Goal: Task Accomplishment & Management: Manage account settings

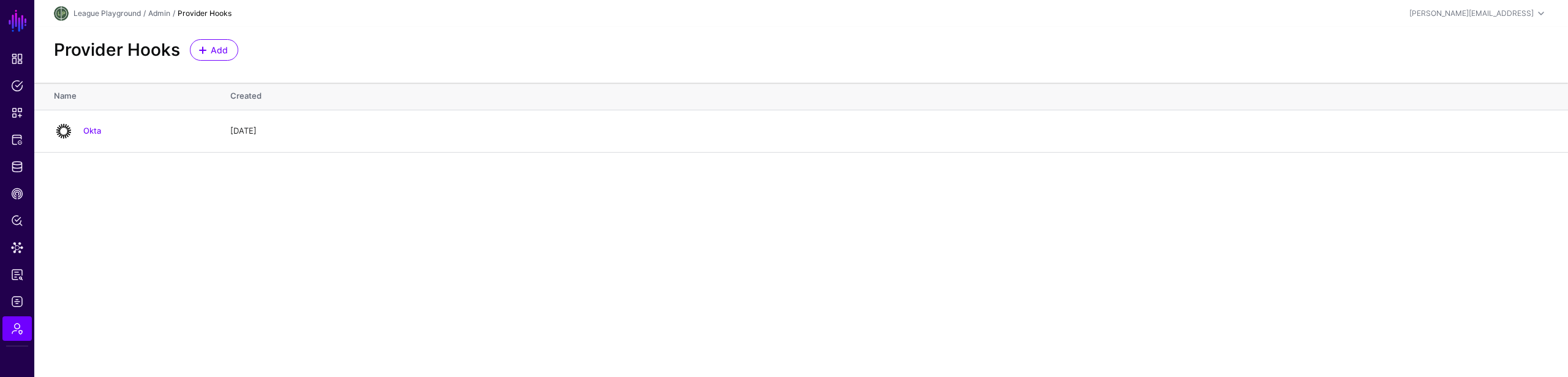
drag, startPoint x: 664, startPoint y: 292, endPoint x: 657, endPoint y: 290, distance: 7.3
click at [657, 290] on main "SGNL Dashboard Policies Snippets Protected Systems Identity Data Fabric CAEP Hu…" at bounding box center [784, 188] width 1568 height 377
click at [517, 250] on main "SGNL Dashboard Policies Snippets Protected Systems Identity Data Fabric CAEP Hu…" at bounding box center [784, 188] width 1568 height 377
click at [496, 304] on main "SGNL Dashboard Policies Snippets Protected Systems Identity Data Fabric CAEP Hu…" at bounding box center [784, 188] width 1568 height 377
click at [841, 178] on main "SGNL Dashboard Policies Snippets Protected Systems Identity Data Fabric CAEP Hu…" at bounding box center [784, 188] width 1568 height 377
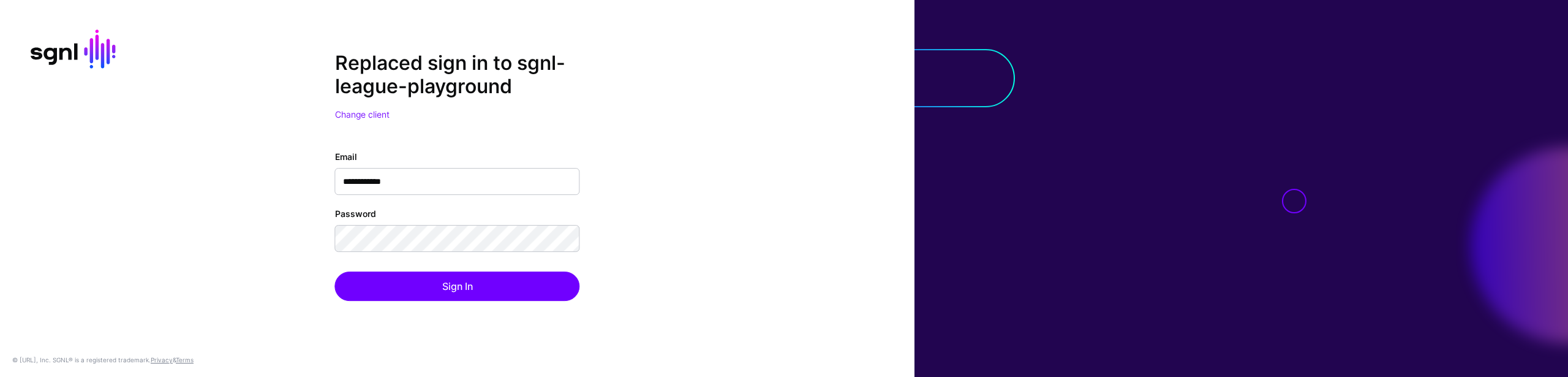
drag, startPoint x: 794, startPoint y: 224, endPoint x: 750, endPoint y: 235, distance: 45.4
click at [791, 224] on div "**********" at bounding box center [457, 189] width 915 height 275
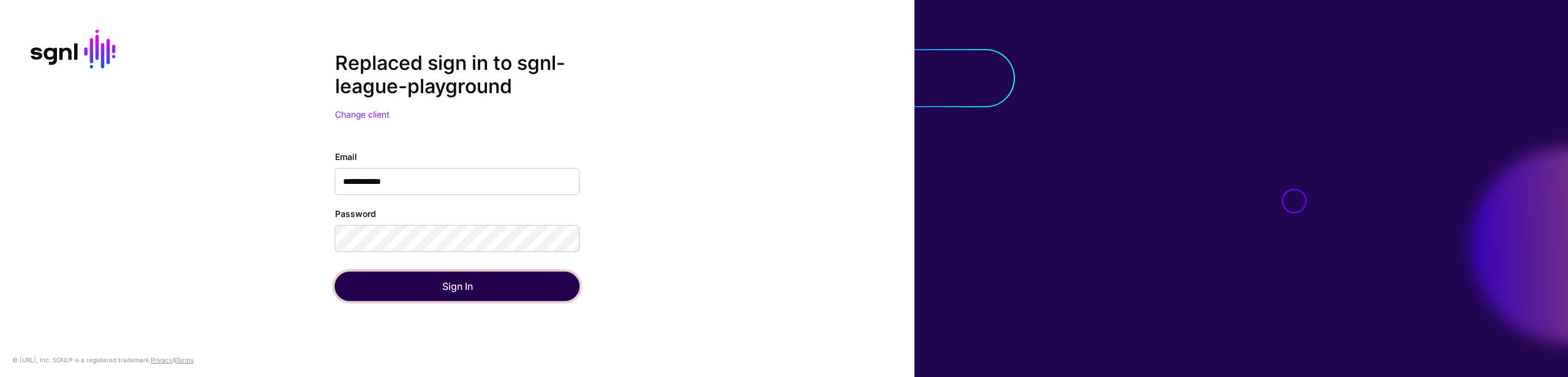
click at [489, 288] on button "Sign In" at bounding box center [458, 286] width 245 height 29
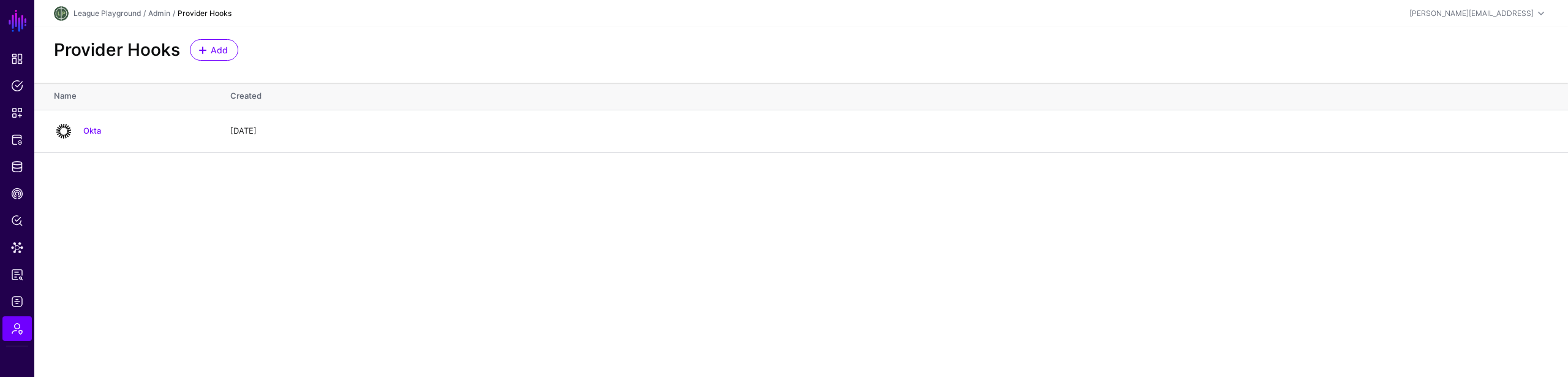
click at [628, 240] on main "SGNL Dashboard Policies Snippets Protected Systems Identity Data Fabric CAEP Hu…" at bounding box center [784, 188] width 1568 height 377
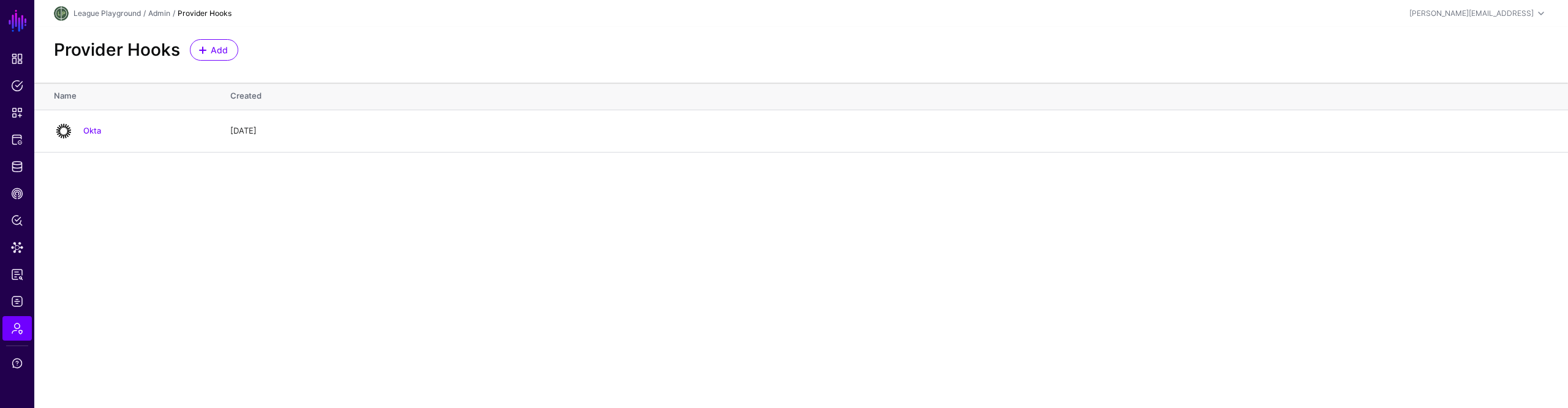
click at [956, 315] on main "SGNL Dashboard Policies Snippets Protected Systems Identity Data Fabric CAEP Hu…" at bounding box center [784, 204] width 1568 height 408
click at [1097, 50] on div "Provider Hooks Add" at bounding box center [801, 50] width 1505 height 22
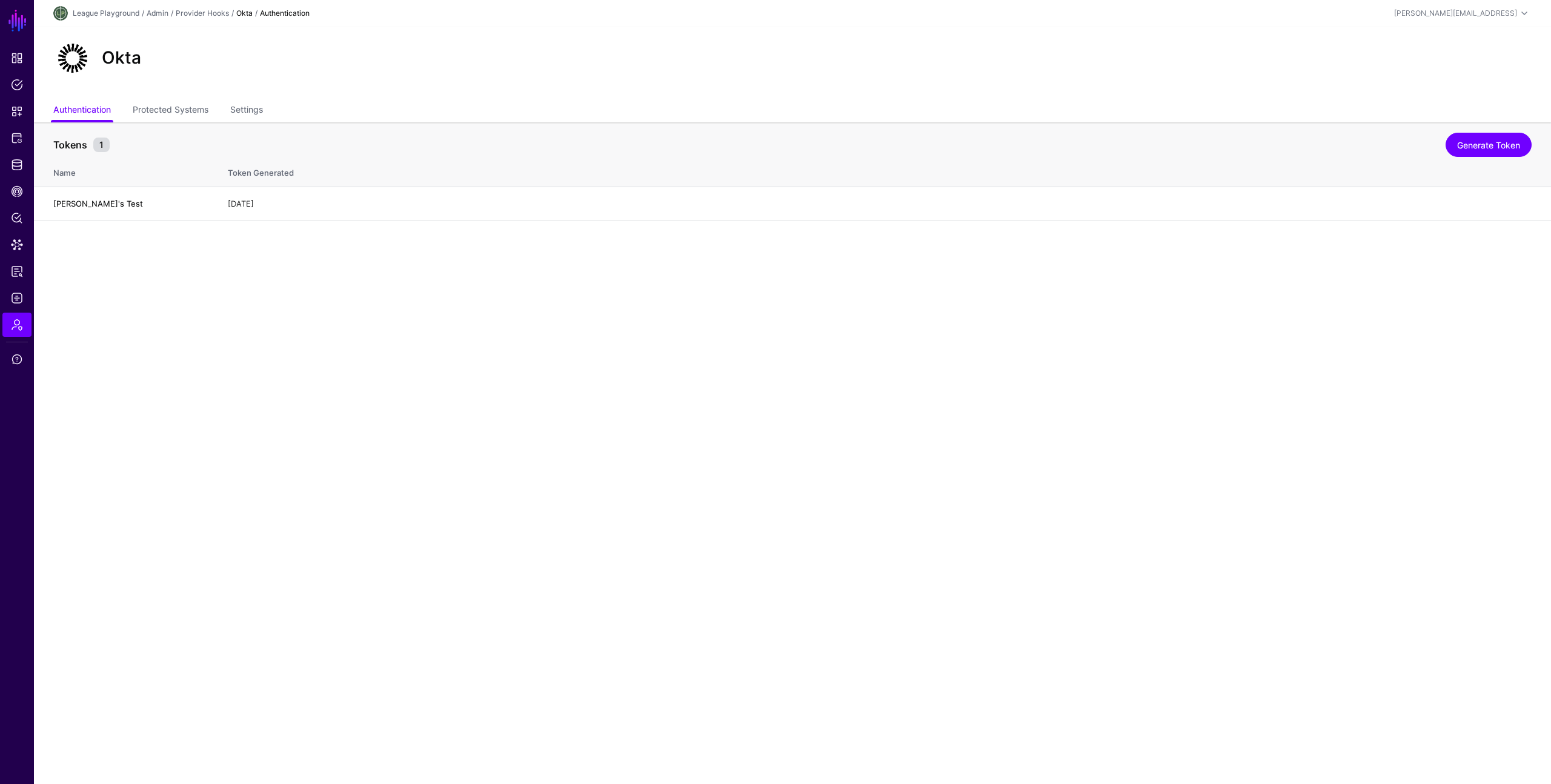
click at [643, 327] on main "SGNL Dashboard Policies Snippets Protected Systems Identity Data Fabric CAEP Hu…" at bounding box center [775, 392] width 1551 height 784
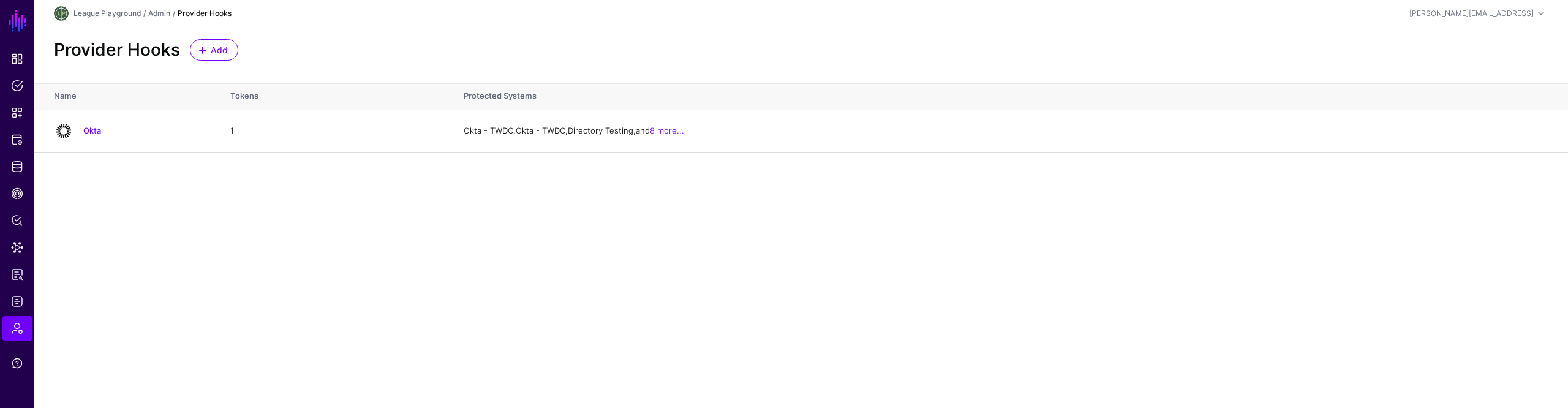
click at [783, 241] on main "SGNL Dashboard Policies Snippets Protected Systems Identity Data Fabric CAEP Hu…" at bounding box center [784, 204] width 1568 height 408
click at [658, 126] on link "8 more..." at bounding box center [667, 130] width 34 height 10
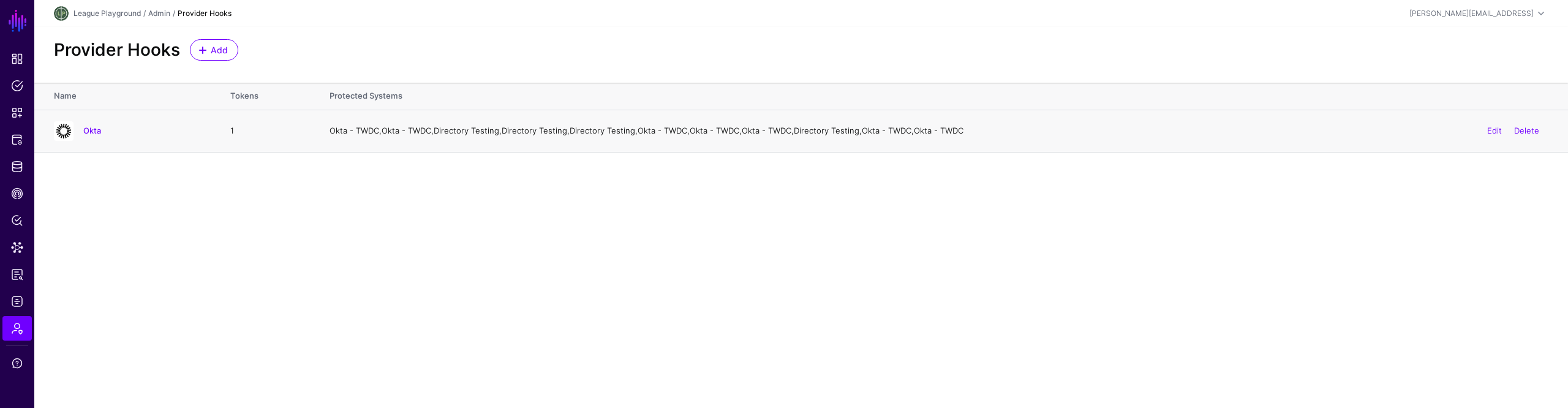
click at [776, 246] on main "SGNL Dashboard Policies Snippets Protected Systems Identity Data Fabric CAEP Hu…" at bounding box center [784, 204] width 1568 height 408
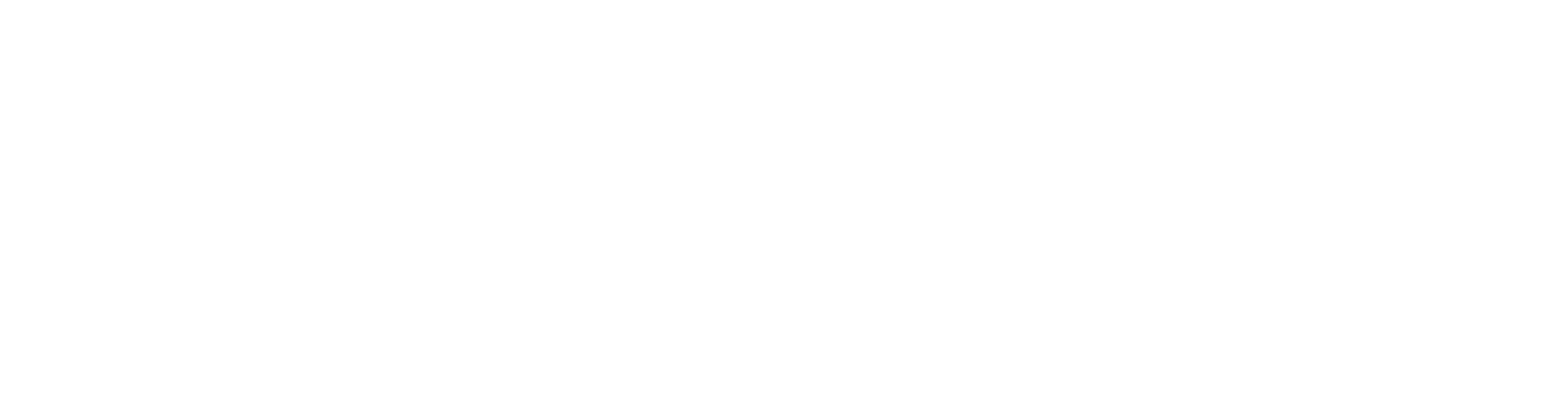
click at [826, 258] on div at bounding box center [784, 204] width 1568 height 408
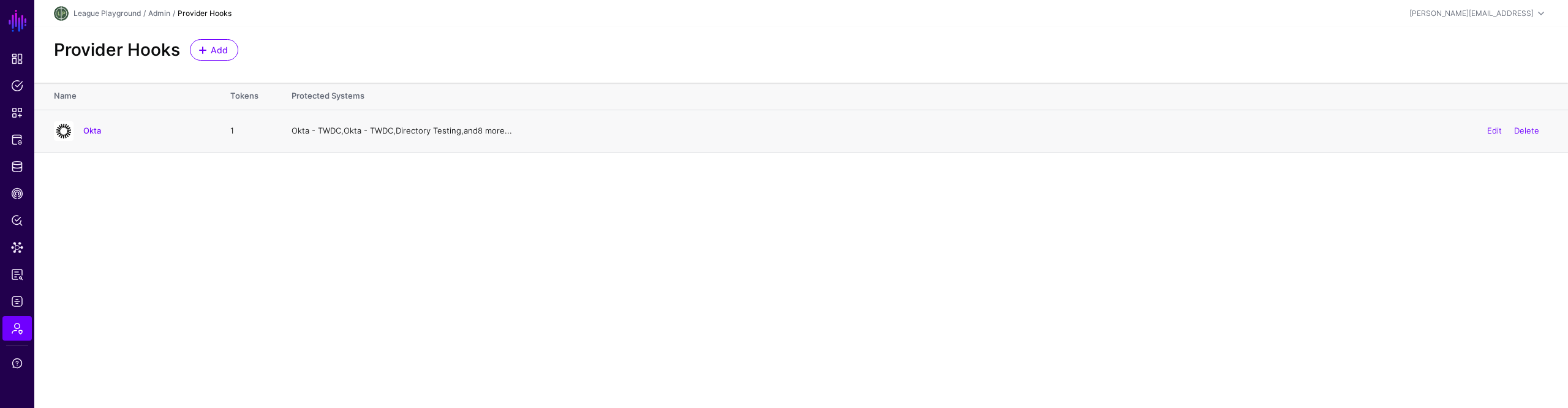
click at [504, 133] on link "8 more..." at bounding box center [494, 130] width 34 height 10
click at [582, 255] on main "SGNL Dashboard Policies Snippets Protected Systems Identity Data Fabric CAEP Hu…" at bounding box center [784, 204] width 1568 height 408
click at [577, 249] on main "SGNL Dashboard Policies Snippets Protected Systems Identity Data Fabric CAEP Hu…" at bounding box center [784, 204] width 1568 height 408
click at [589, 293] on main "SGNL Dashboard Policies Snippets Protected Systems Identity Data Fabric CAEP Hu…" at bounding box center [784, 204] width 1568 height 408
click at [1036, 255] on main "SGNL Dashboard Policies Snippets Protected Systems Identity Data Fabric CAEP Hu…" at bounding box center [784, 204] width 1568 height 408
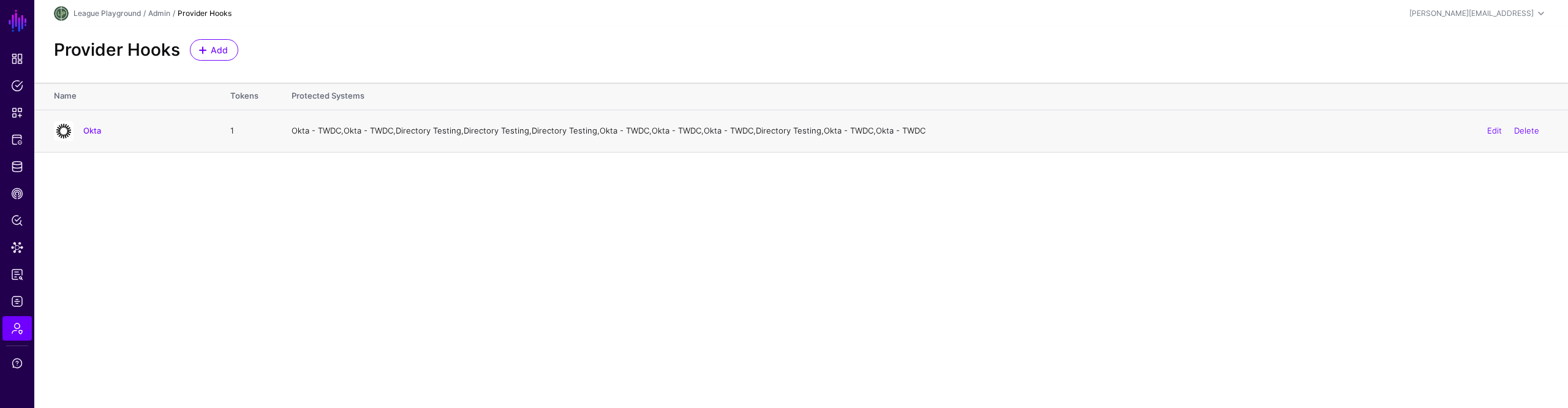
click at [1063, 270] on main "SGNL Dashboard Policies Snippets Protected Systems Identity Data Fabric CAEP Hu…" at bounding box center [784, 204] width 1568 height 408
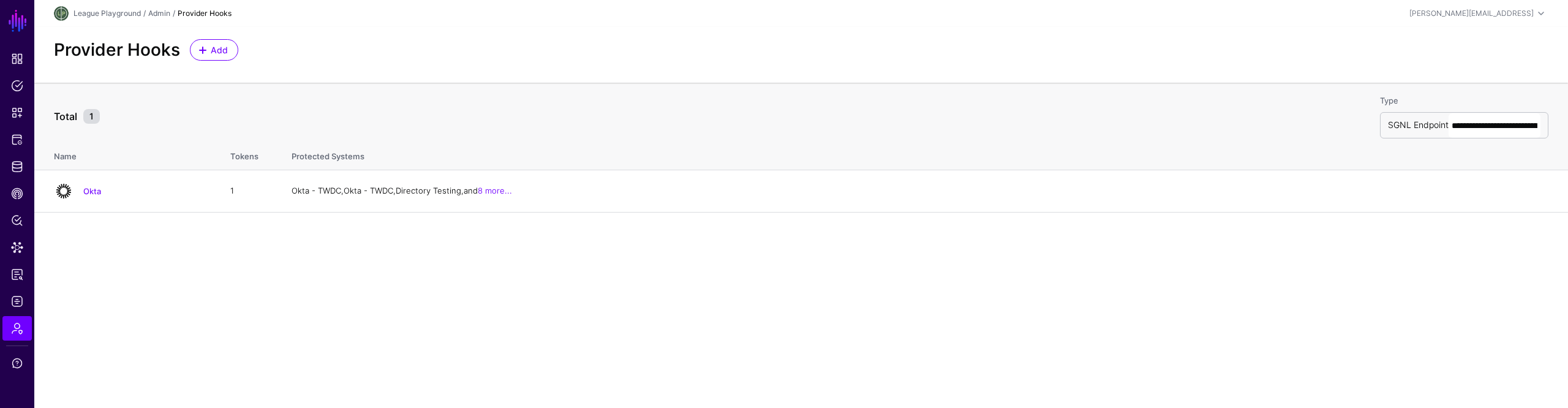
drag, startPoint x: 1161, startPoint y: 321, endPoint x: 1426, endPoint y: 157, distance: 311.6
click at [1162, 320] on main "**********" at bounding box center [784, 204] width 1568 height 408
click at [1468, 127] on input "**********" at bounding box center [1495, 125] width 92 height 24
click at [1256, 309] on main "**********" at bounding box center [784, 204] width 1568 height 408
click at [1284, 215] on main "**********" at bounding box center [784, 204] width 1568 height 408
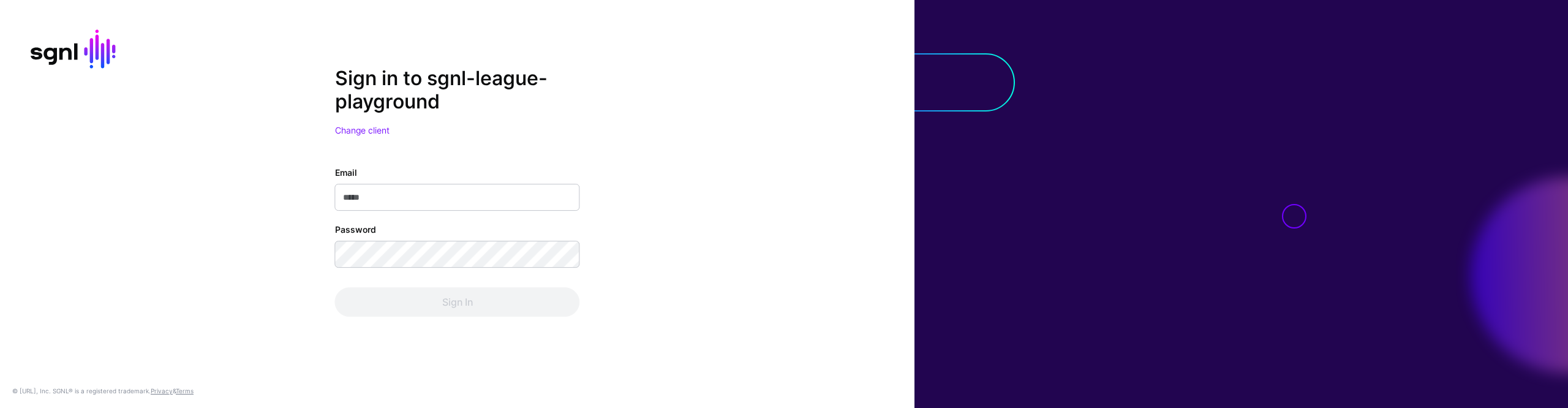
type input "**********"
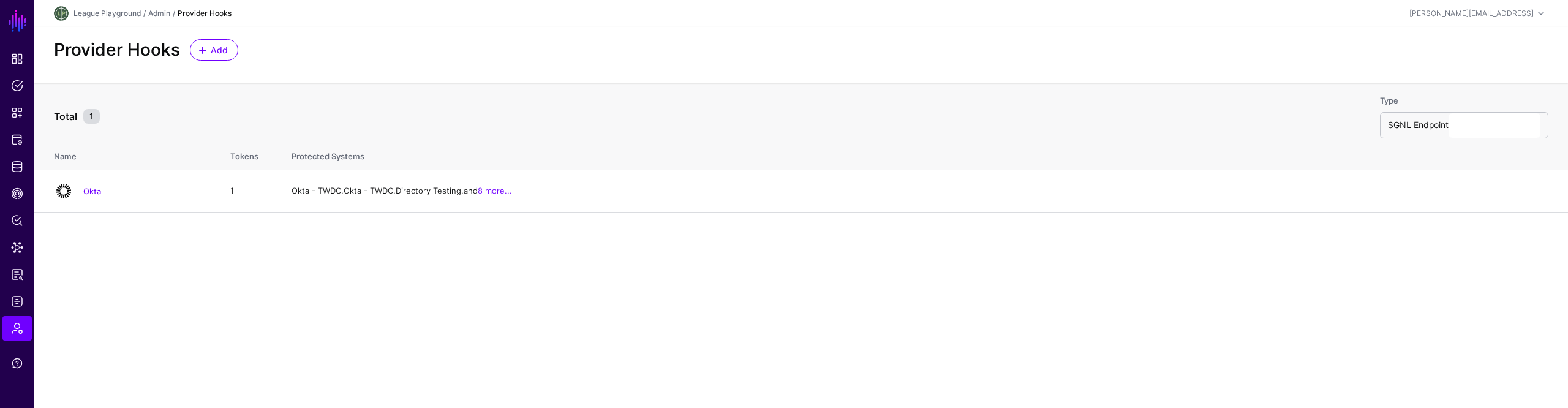
click at [974, 247] on main "SGNL Dashboard Policies Snippets Protected Systems Identity Data Fabric CAEP Hu…" at bounding box center [784, 204] width 1568 height 408
click at [974, 247] on main "SGNL Dashboard Policies Snippets Protected Systems Identity Data Fabric CAEP Hu…" at bounding box center [784, 204] width 1568 height 408
click at [1459, 125] on input "Type" at bounding box center [1495, 125] width 92 height 24
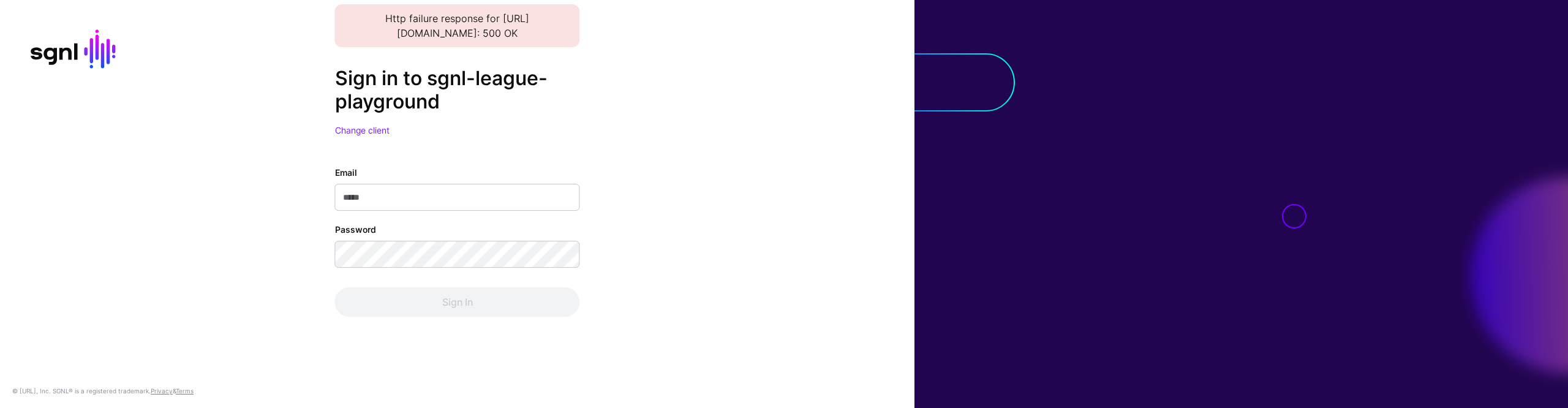
type input "**********"
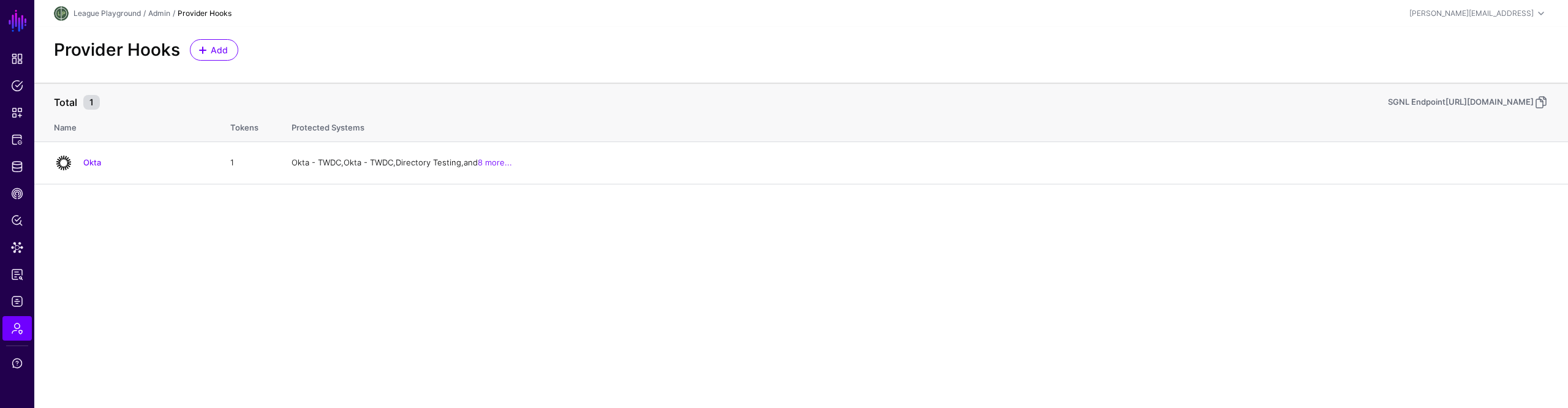
drag, startPoint x: 1207, startPoint y: 271, endPoint x: 1190, endPoint y: 266, distance: 17.7
click at [1206, 271] on main "SGNL Dashboard Policies Snippets Protected Systems Identity Data Fabric CAEP Hu…" at bounding box center [784, 204] width 1568 height 408
click at [1498, 103] on div "[URL][DOMAIN_NAME]" at bounding box center [1490, 102] width 88 height 12
click at [1036, 247] on main "SGNL Dashboard Policies Snippets Protected Systems Identity Data Fabric CAEP Hu…" at bounding box center [784, 204] width 1568 height 408
click at [1167, 274] on main "SGNL Dashboard Policies Snippets Protected Systems Identity Data Fabric CAEP Hu…" at bounding box center [784, 204] width 1568 height 408
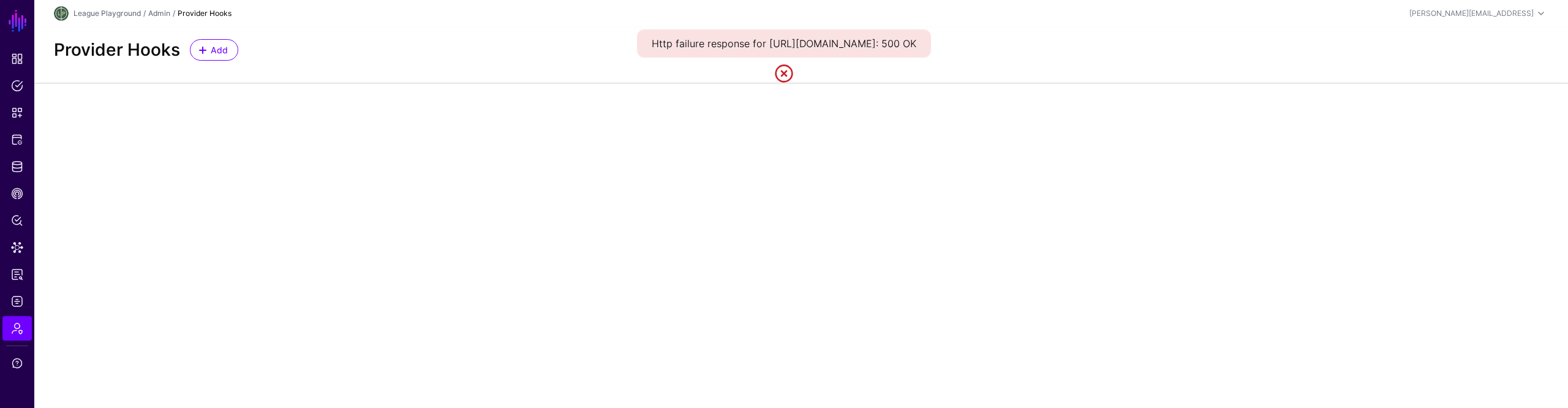
click at [1312, 279] on main "SGNL Dashboard Policies Snippets Protected Systems Identity Data Fabric CAEP Hu…" at bounding box center [784, 204] width 1568 height 408
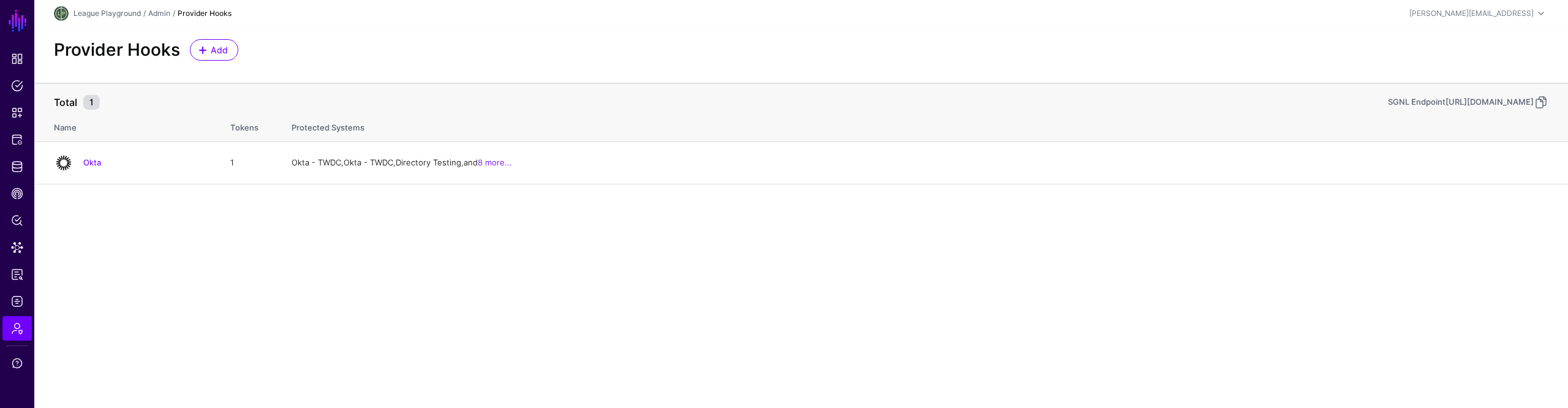
click at [1153, 292] on main "SGNL Dashboard Policies Snippets Protected Systems Identity Data Fabric CAEP Hu…" at bounding box center [784, 204] width 1568 height 408
click at [1404, 216] on main "SGNL Dashboard Policies Snippets Protected Systems Identity Data Fabric CAEP Hu…" at bounding box center [784, 204] width 1568 height 408
click at [1280, 295] on main "SGNL Dashboard Policies Snippets Protected Systems Identity Data Fabric CAEP Hu…" at bounding box center [784, 204] width 1568 height 408
click at [1254, 288] on main "SGNL Dashboard Policies Snippets Protected Systems Identity Data Fabric CAEP Hu…" at bounding box center [784, 204] width 1568 height 408
click at [1365, 295] on main "SGNL Dashboard Policies Snippets Protected Systems Identity Data Fabric CAEP Hu…" at bounding box center [784, 204] width 1568 height 408
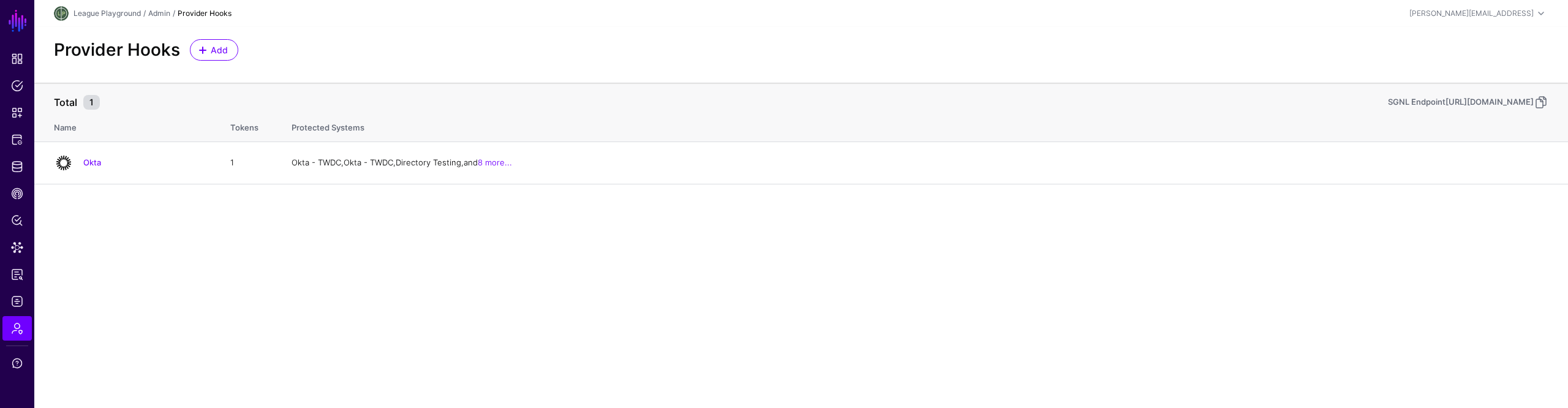
click at [1378, 248] on main "SGNL Dashboard Policies Snippets Protected Systems Identity Data Fabric CAEP Hu…" at bounding box center [784, 204] width 1568 height 408
click at [1376, 249] on main "SGNL Dashboard Policies Snippets Protected Systems Identity Data Fabric CAEP Hu…" at bounding box center [784, 204] width 1568 height 408
click at [1349, 241] on main "SGNL Dashboard Policies Snippets Protected Systems Identity Data Fabric CAEP Hu…" at bounding box center [784, 204] width 1568 height 408
click at [1348, 240] on main "SGNL Dashboard Policies Snippets Protected Systems Identity Data Fabric CAEP Hu…" at bounding box center [784, 204] width 1568 height 408
click at [1388, 109] on div "SGNL Endpoint" at bounding box center [1416, 102] width 58 height 12
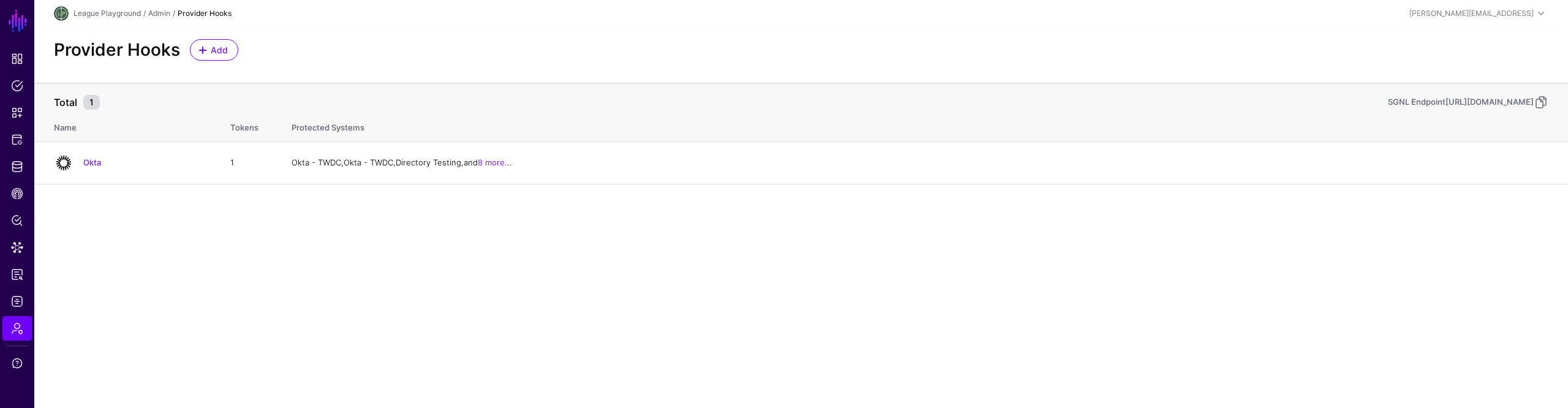
click at [1280, 237] on main "SGNL Dashboard Policies Snippets Protected Systems Identity Data Fabric CAEP Hu…" at bounding box center [784, 204] width 1568 height 408
click at [1251, 245] on main "SGNL Dashboard Policies Snippets Protected Systems Identity Data Fabric CAEP Hu…" at bounding box center [784, 204] width 1568 height 408
click at [1534, 107] on div at bounding box center [1541, 102] width 15 height 15
click at [1534, 106] on link at bounding box center [1541, 102] width 15 height 15
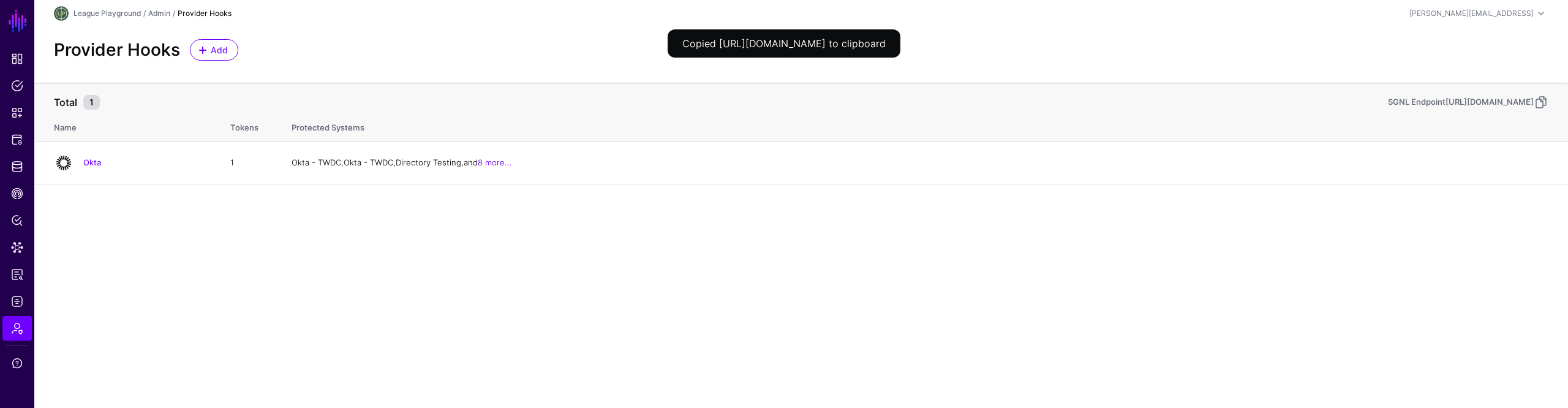
click at [1446, 102] on div "https://sgnl-league-playground.sgnlapis.cloud/access/v2/providers" at bounding box center [1490, 102] width 88 height 12
click at [1302, 361] on main "SGNL Dashboard Policies Snippets Protected Systems Identity Data Fabric CAEP Hu…" at bounding box center [784, 204] width 1568 height 408
click at [1300, 345] on main "SGNL Dashboard Policies Snippets Protected Systems Identity Data Fabric CAEP Hu…" at bounding box center [784, 204] width 1568 height 408
click at [1291, 351] on main "SGNL Dashboard Policies Snippets Protected Systems Identity Data Fabric CAEP Hu…" at bounding box center [784, 204] width 1568 height 408
click at [1291, 352] on main "SGNL Dashboard Policies Snippets Protected Systems Identity Data Fabric CAEP Hu…" at bounding box center [784, 204] width 1568 height 408
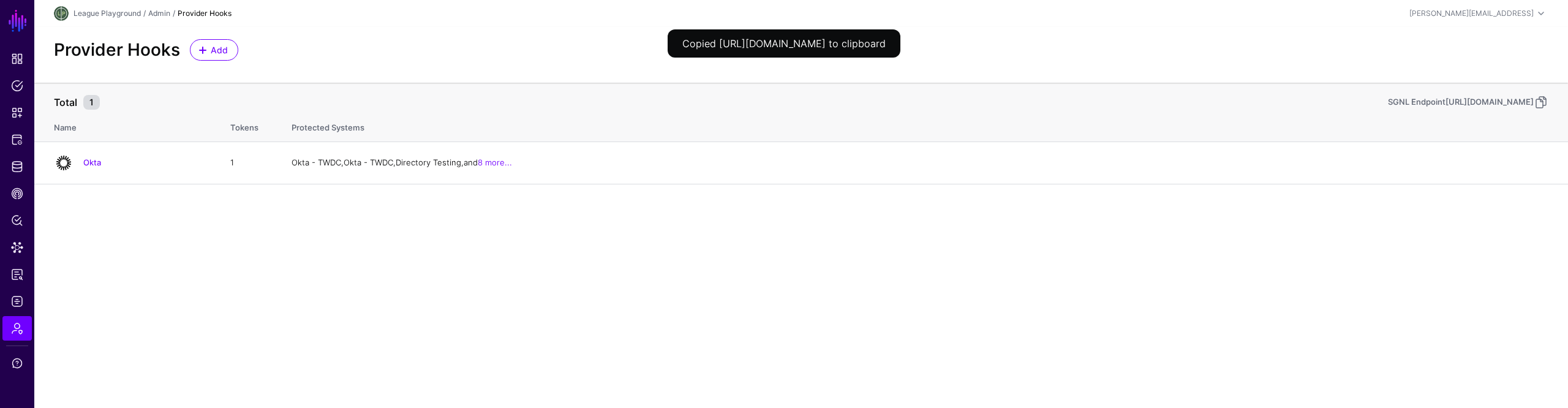
click at [1290, 351] on main "SGNL Dashboard Policies Snippets Protected Systems Identity Data Fabric CAEP Hu…" at bounding box center [784, 204] width 1568 height 408
click at [1264, 324] on main "SGNL Dashboard Policies Snippets Protected Systems Identity Data Fabric CAEP Hu…" at bounding box center [784, 204] width 1568 height 408
click at [1258, 317] on main "SGNL Dashboard Policies Snippets Protected Systems Identity Data Fabric CAEP Hu…" at bounding box center [784, 204] width 1568 height 408
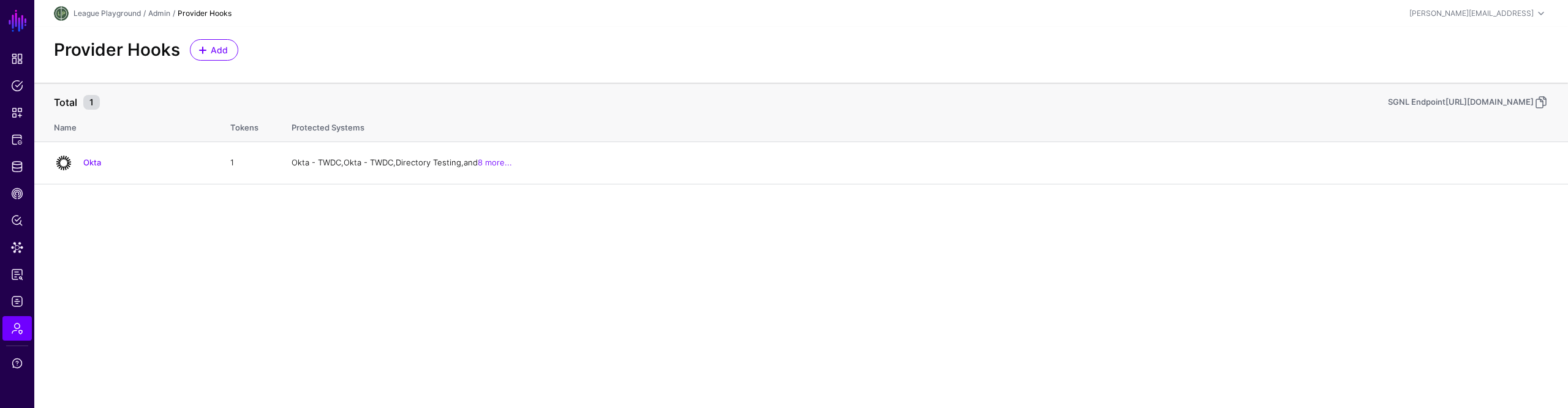
click at [998, 330] on main "SGNL Dashboard Policies Snippets Protected Systems Identity Data Fabric CAEP Hu…" at bounding box center [784, 204] width 1568 height 408
click at [1335, 365] on main "SGNL Dashboard Policies Snippets Protected Systems Identity Data Fabric CAEP Hu…" at bounding box center [784, 204] width 1568 height 408
click at [664, 321] on main "SGNL Dashboard Policies Snippets Protected Systems Identity Data Fabric CAEP Hu…" at bounding box center [784, 204] width 1568 height 408
click at [842, 310] on main "SGNL Dashboard Policies Snippets Protected Systems Identity Data Fabric CAEP Hu…" at bounding box center [784, 204] width 1568 height 408
click at [958, 279] on main "SGNL Dashboard Policies Snippets Protected Systems Identity Data Fabric CAEP Hu…" at bounding box center [784, 204] width 1568 height 408
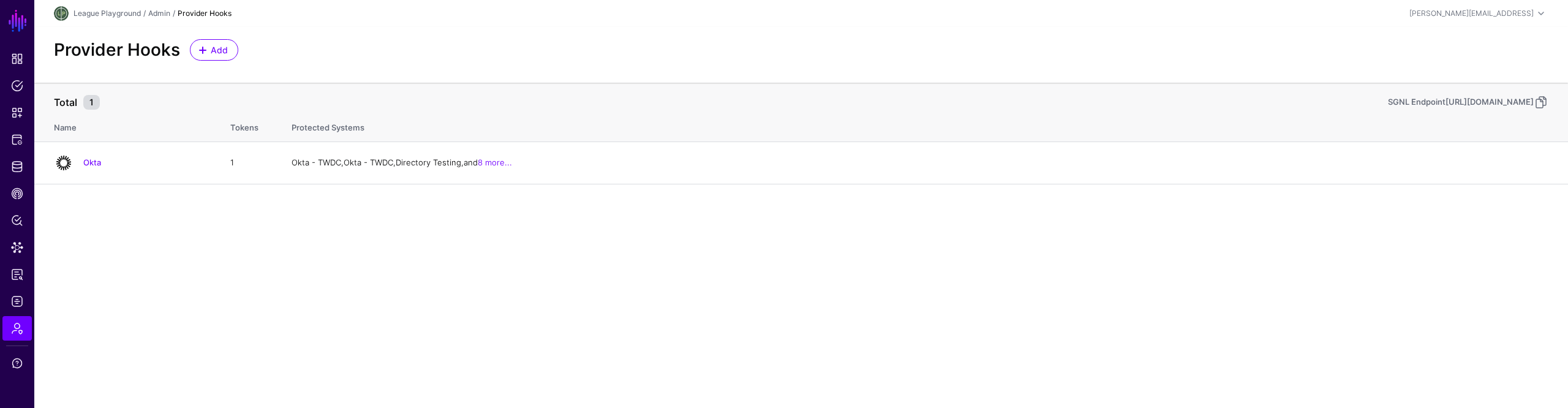
click at [958, 279] on main "SGNL Dashboard Policies Snippets Protected Systems Identity Data Fabric CAEP Hu…" at bounding box center [784, 204] width 1568 height 408
click at [1340, 211] on main "SGNL Dashboard Policies Snippets Protected Systems Identity Data Fabric CAEP Hu…" at bounding box center [784, 204] width 1568 height 408
click at [1514, 123] on thead "Total 1 SGNL Endpoint https://sgnl-league-playground.sgnlapis.cloud/access/v2/p…" at bounding box center [801, 112] width 1534 height 59
click at [1388, 229] on main "SGNL Dashboard Policies Snippets Protected Systems Identity Data Fabric CAEP Hu…" at bounding box center [784, 204] width 1568 height 408
click at [1308, 256] on main "SGNL Dashboard Policies Snippets Protected Systems Identity Data Fabric CAEP Hu…" at bounding box center [784, 204] width 1568 height 408
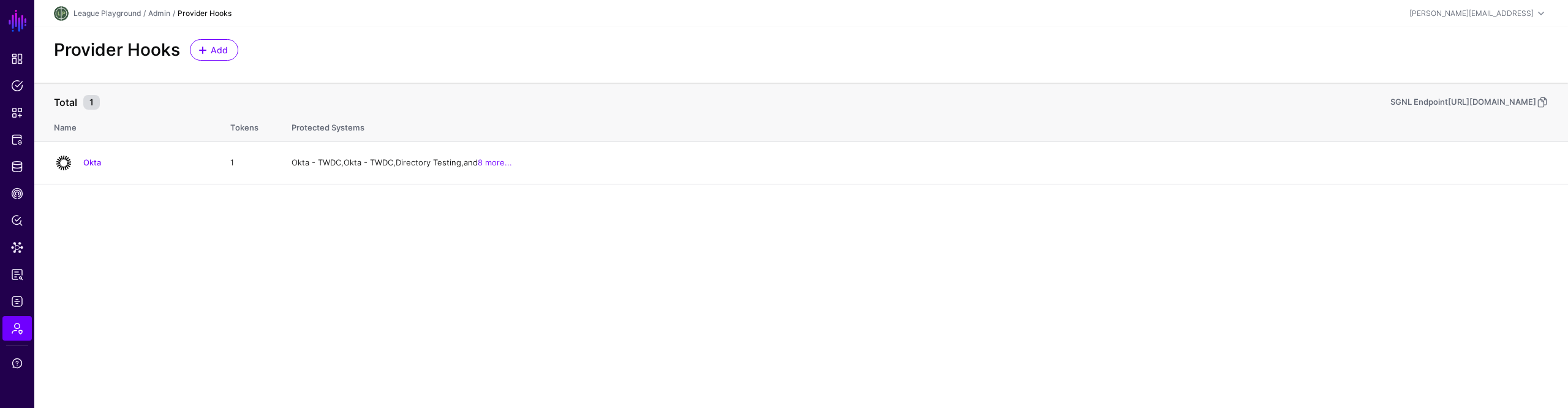
click at [1319, 252] on main "SGNL Dashboard Policies Snippets Protected Systems Identity Data Fabric CAEP Hu…" at bounding box center [784, 204] width 1568 height 408
click at [1307, 294] on main "SGNL Dashboard Policies Snippets Protected Systems Identity Data Fabric CAEP Hu…" at bounding box center [784, 204] width 1568 height 408
click at [1304, 288] on main "SGNL Dashboard Policies Snippets Protected Systems Identity Data Fabric CAEP Hu…" at bounding box center [784, 204] width 1568 height 408
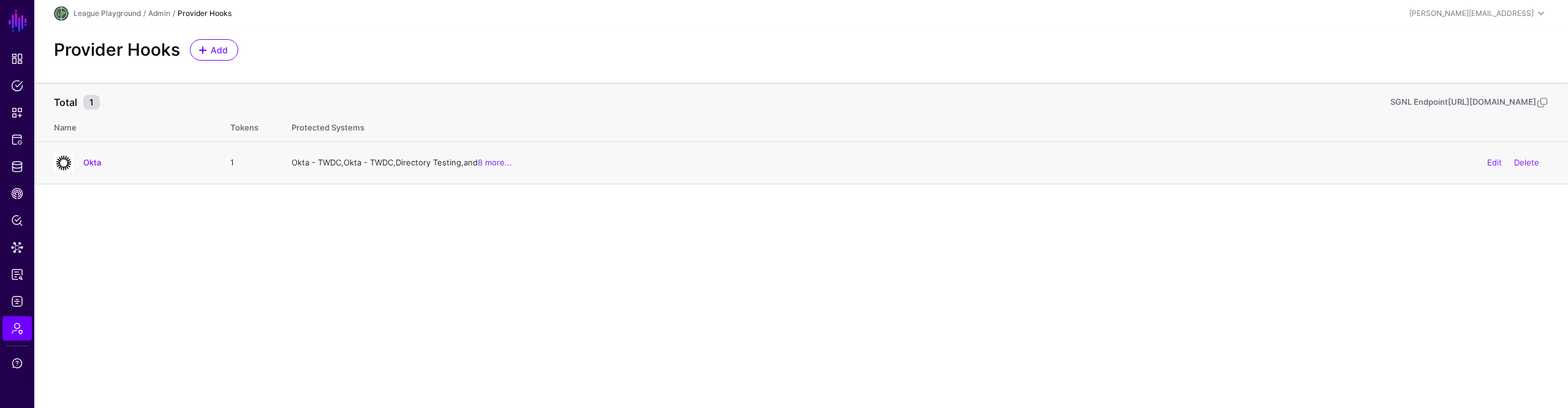
drag, startPoint x: 1325, startPoint y: 272, endPoint x: 1533, endPoint y: 161, distance: 235.8
click at [1327, 272] on main "SGNL Dashboard Policies Snippets Protected Systems Identity Data Fabric CAEP Hu…" at bounding box center [784, 204] width 1568 height 408
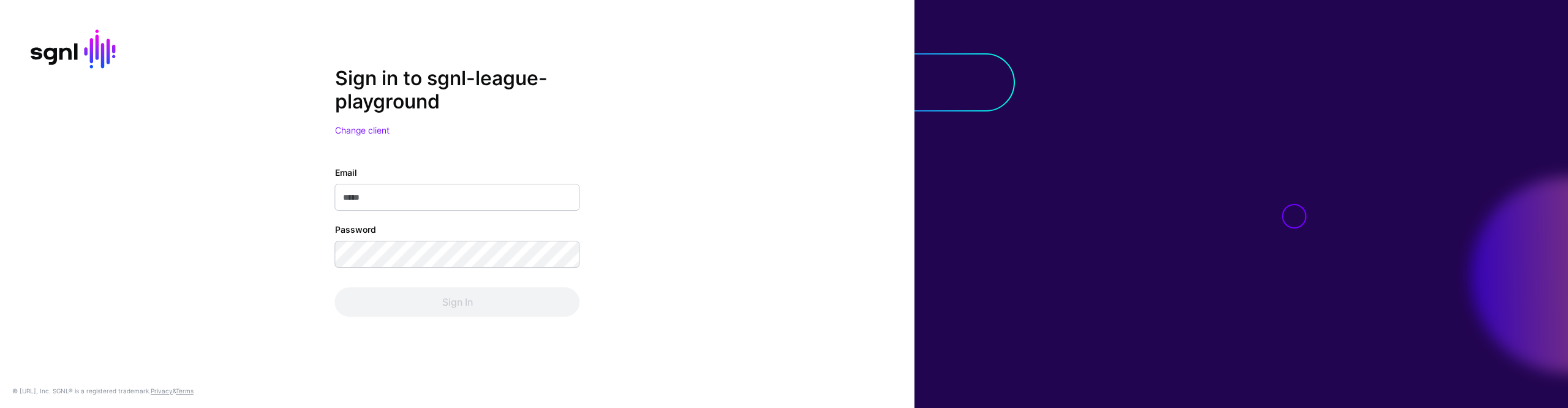
type input "**********"
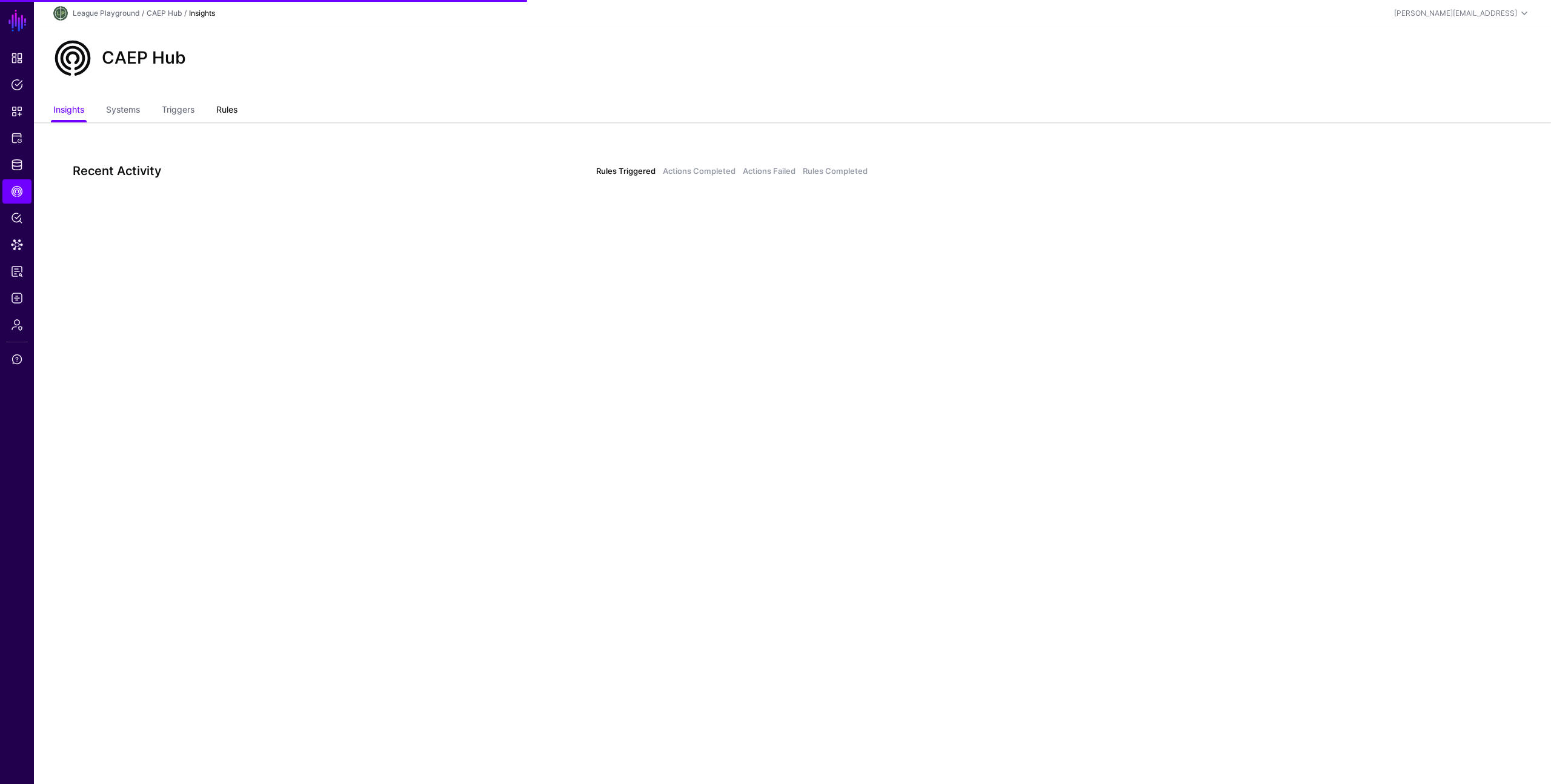
click at [236, 113] on link "Rules" at bounding box center [227, 111] width 21 height 23
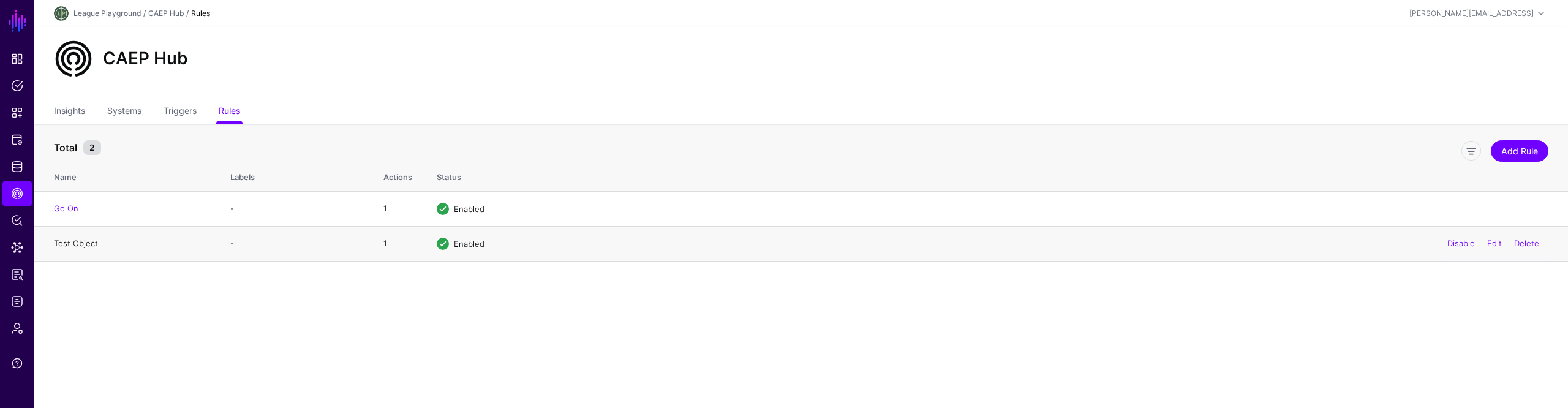
click at [73, 245] on link "Test Object" at bounding box center [76, 243] width 44 height 10
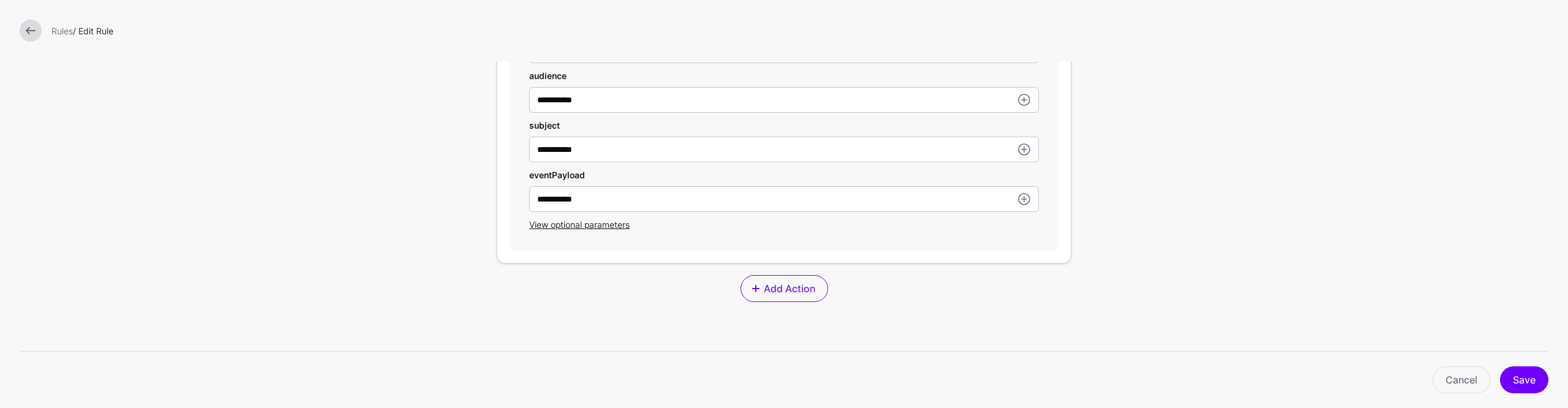
scroll to position [463, 0]
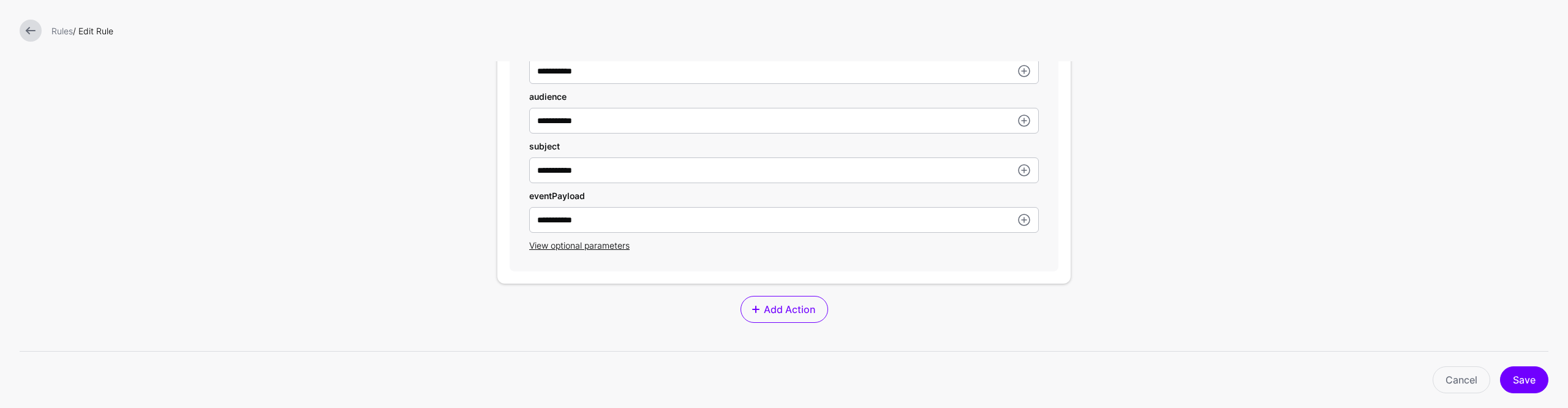
click at [670, 263] on div "**********" at bounding box center [784, 134] width 549 height 275
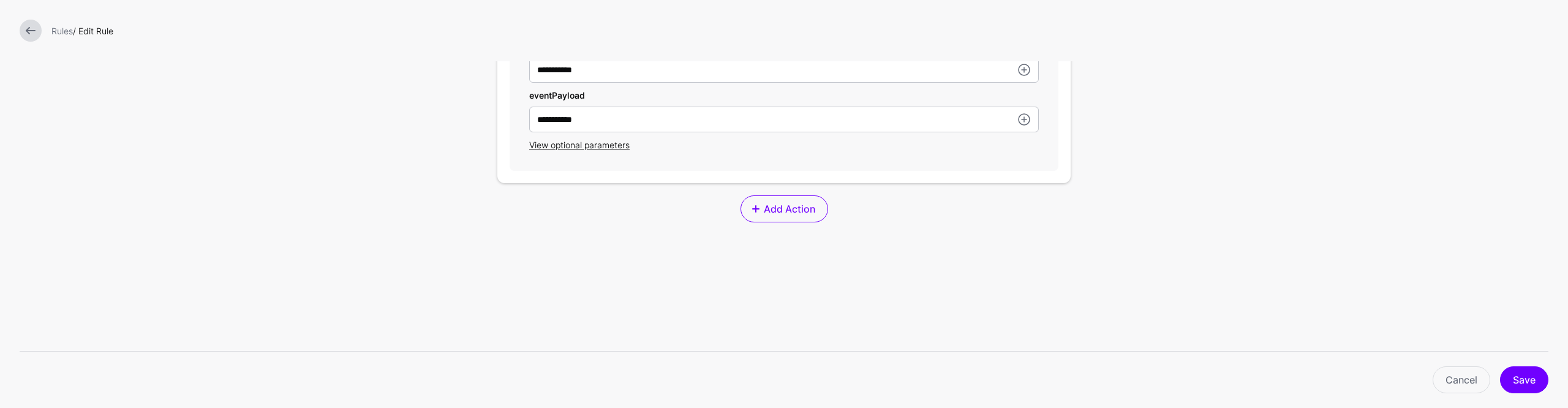
scroll to position [483, 0]
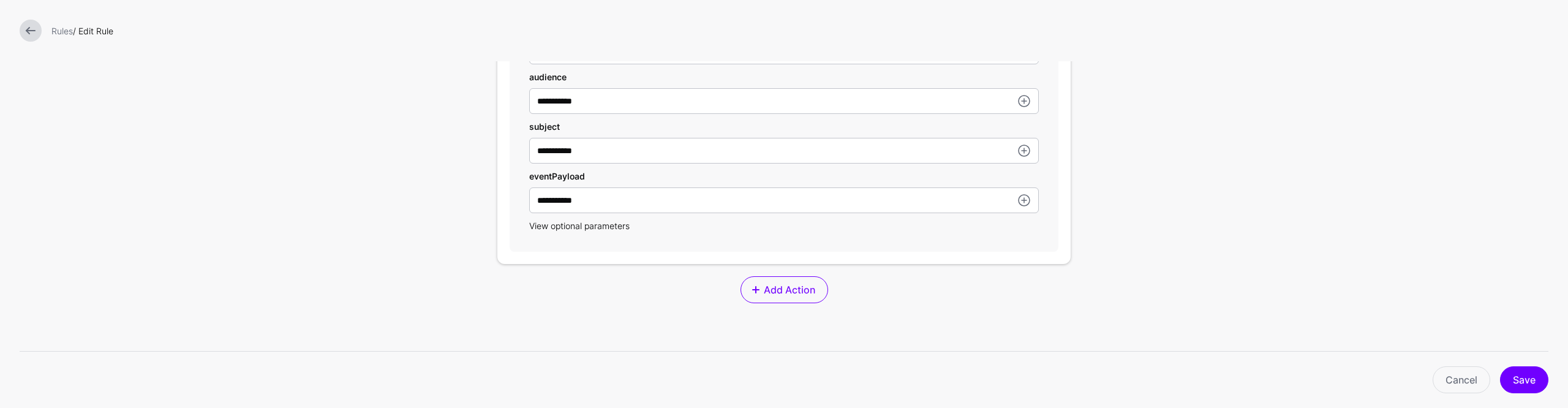
click at [611, 225] on span "View optional parameters" at bounding box center [579, 225] width 101 height 11
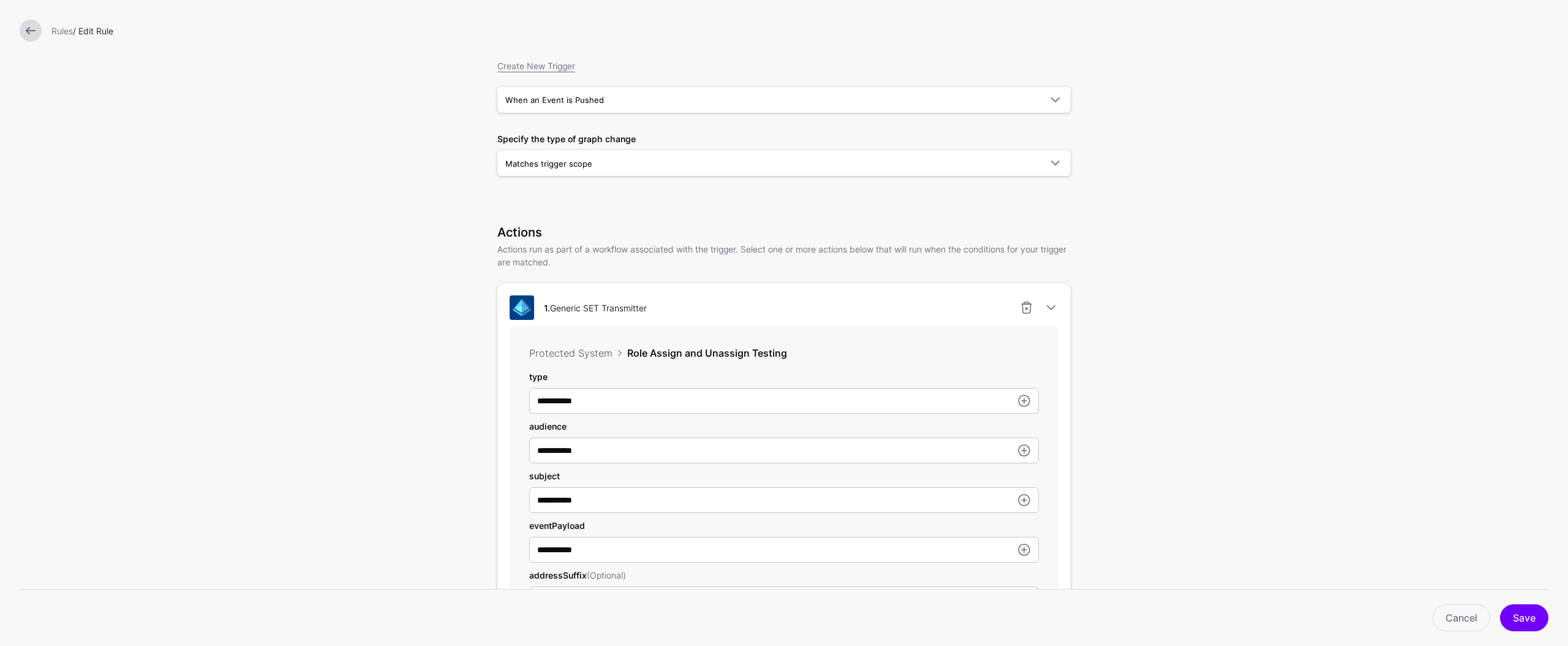
scroll to position [0, 0]
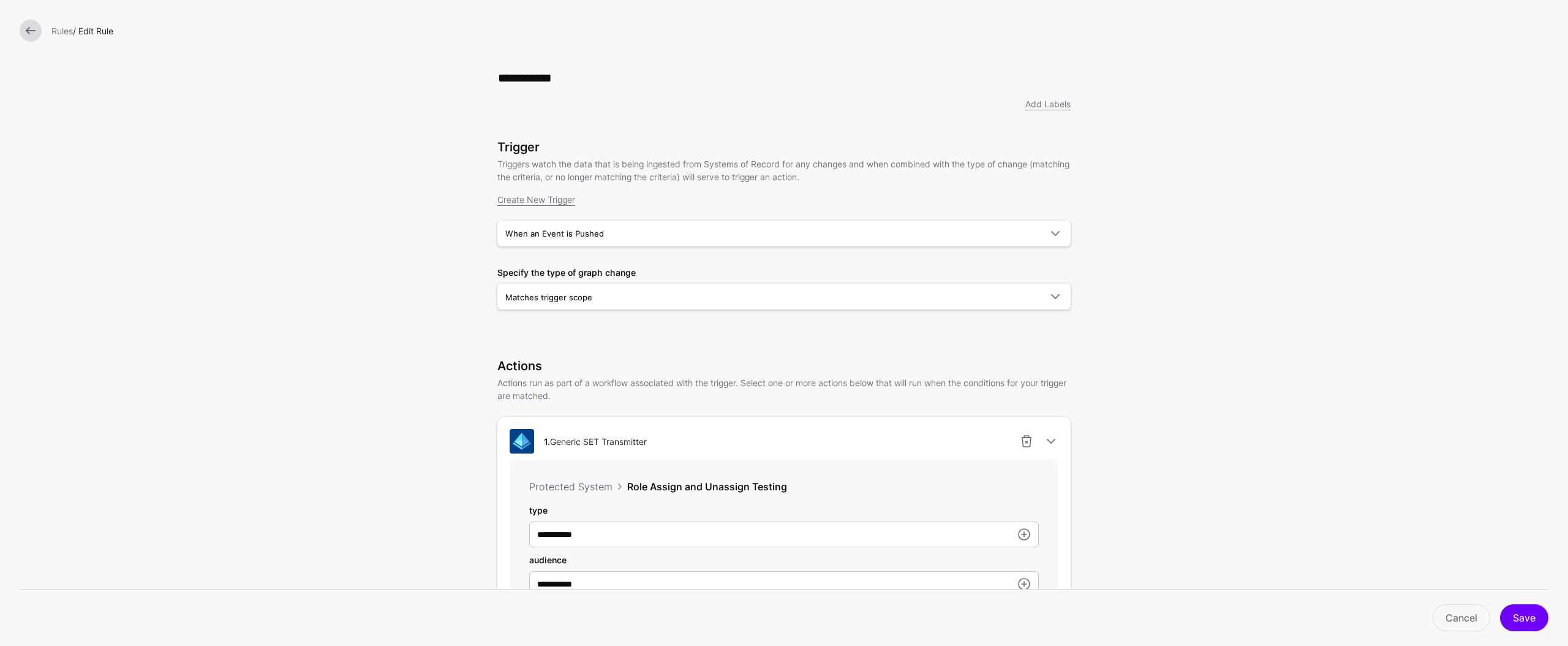
click at [1238, 294] on form "**********" at bounding box center [784, 621] width 1568 height 1242
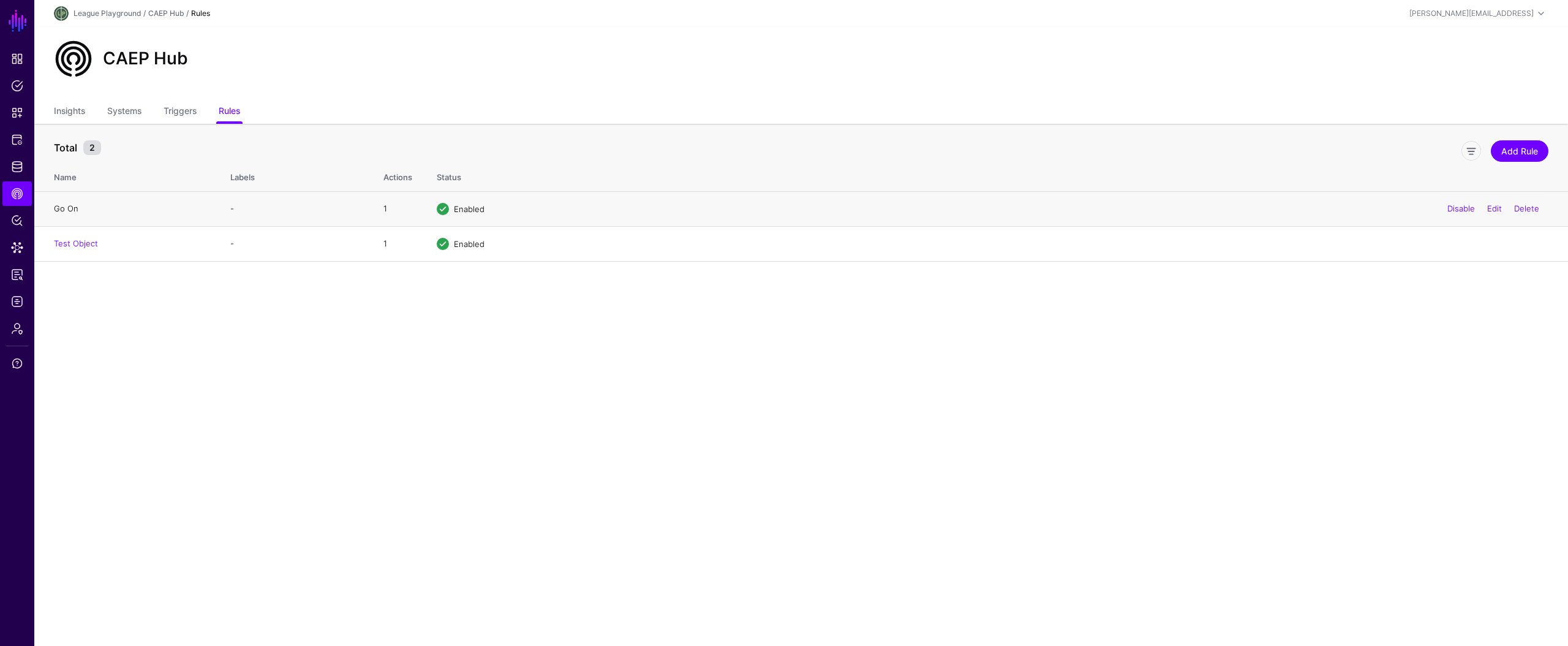
click at [75, 204] on link "Go On" at bounding box center [66, 209] width 24 height 10
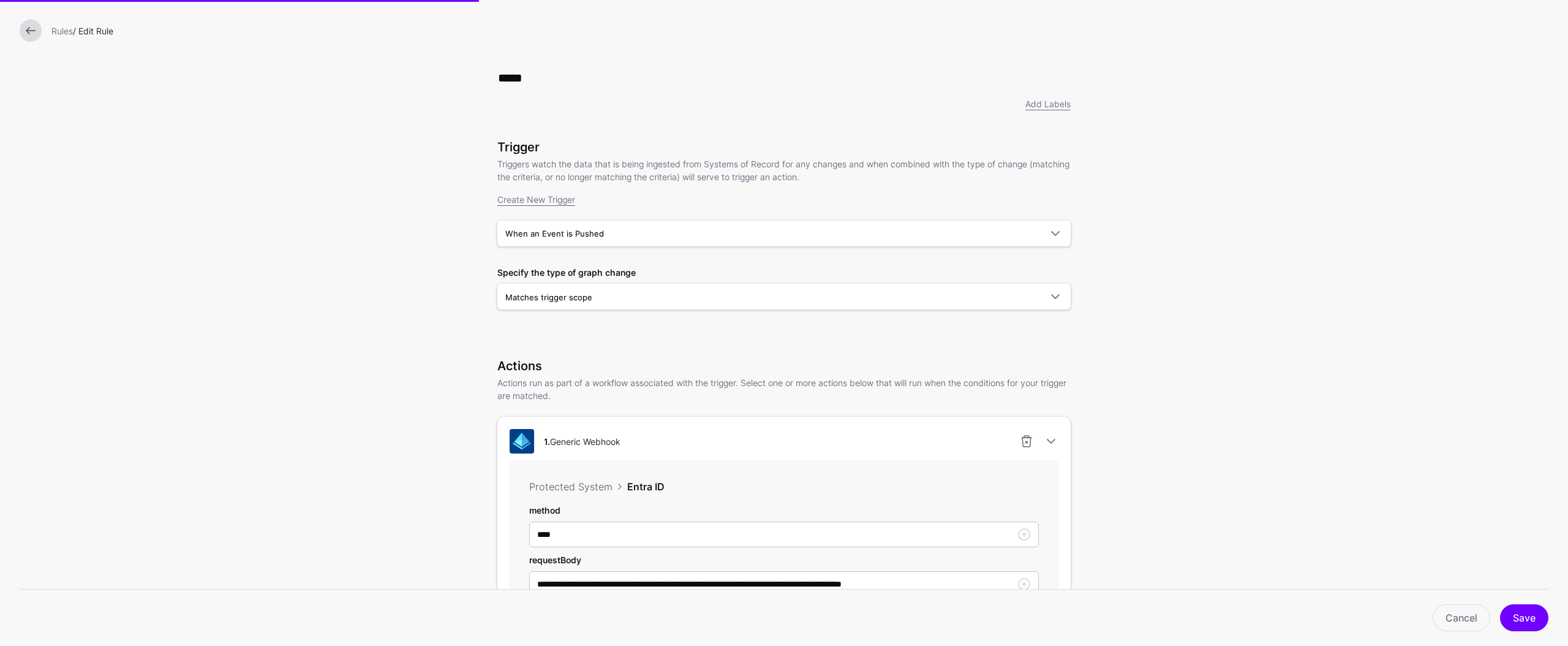
scroll to position [312, 0]
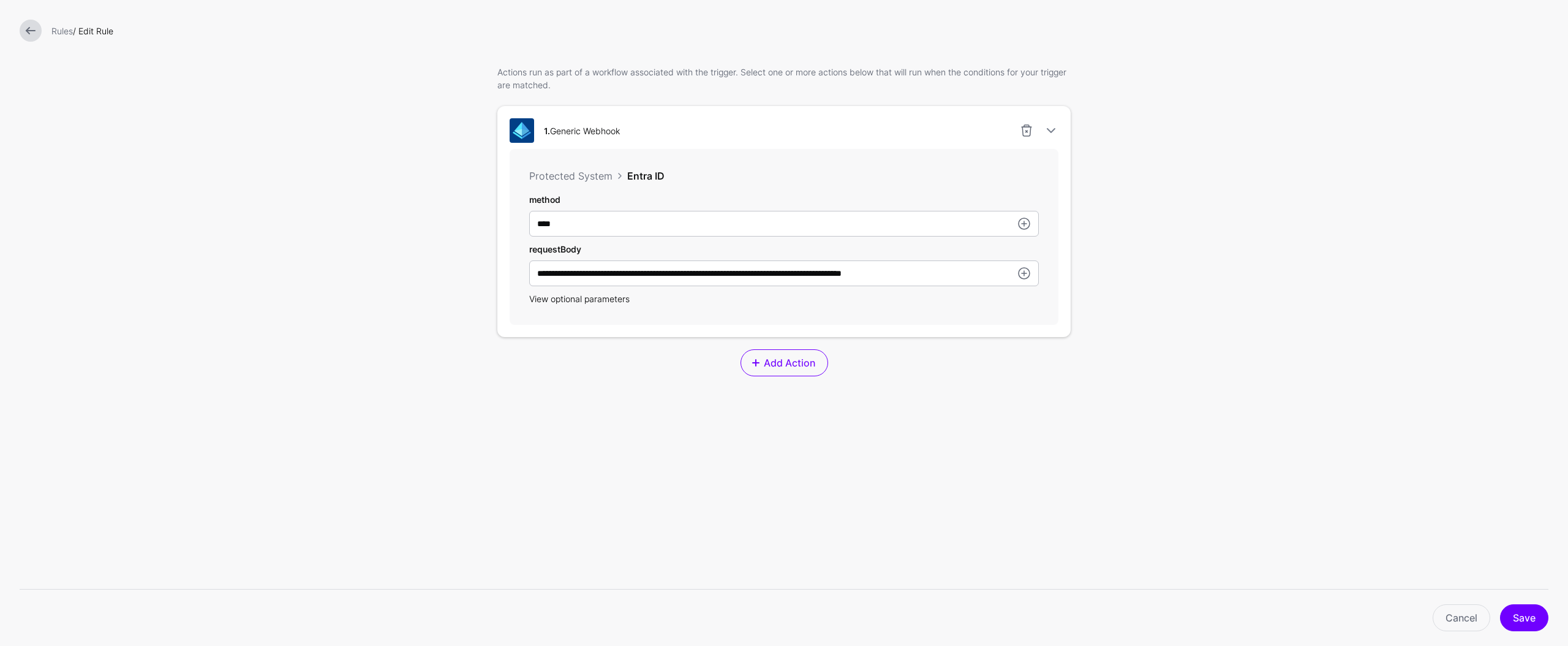
click at [604, 297] on span "View optional parameters" at bounding box center [579, 299] width 101 height 11
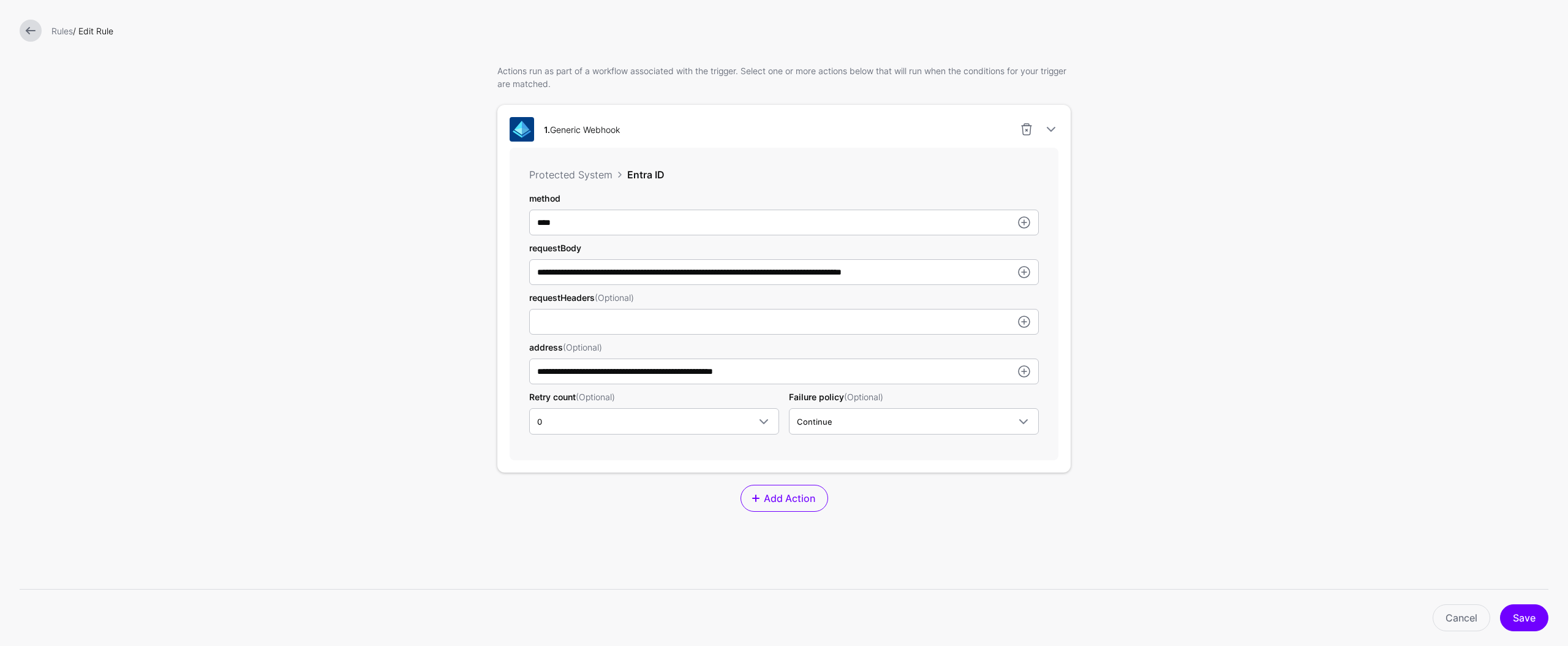
click at [712, 407] on div "**********" at bounding box center [784, 304] width 549 height 312
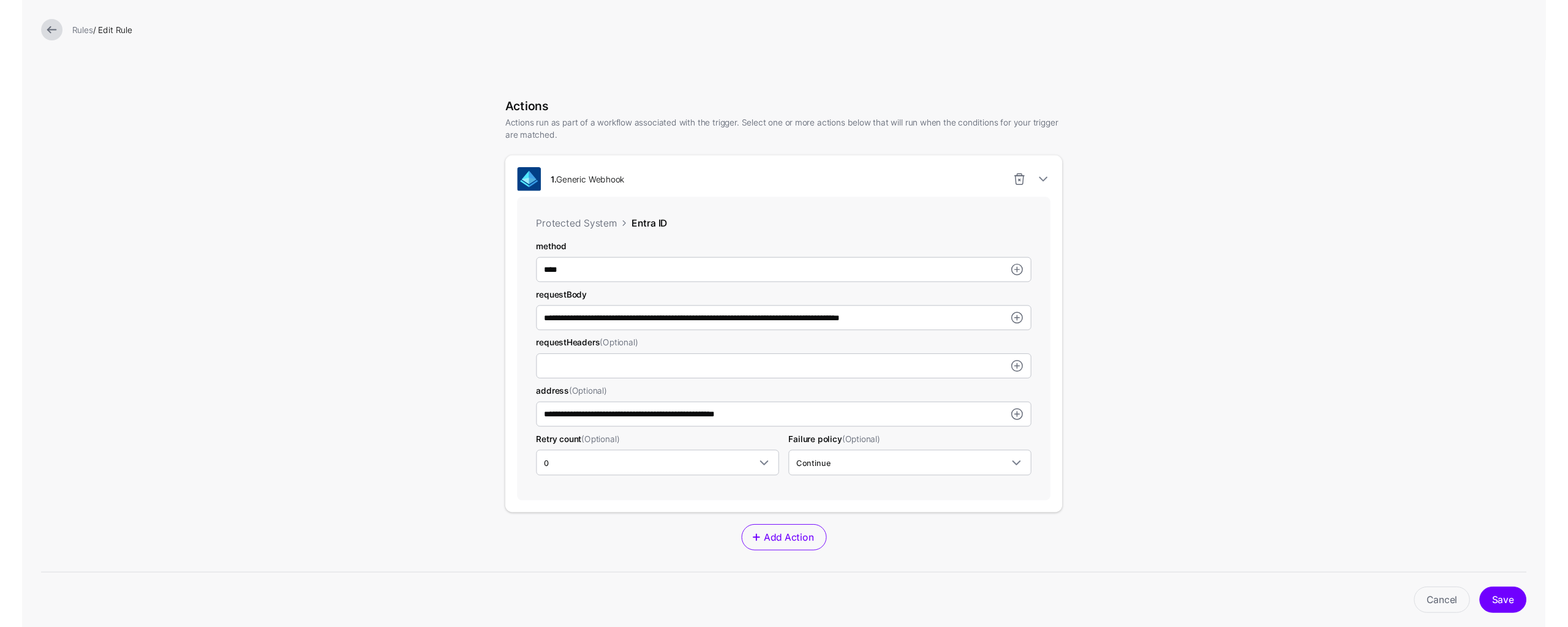
scroll to position [277, 0]
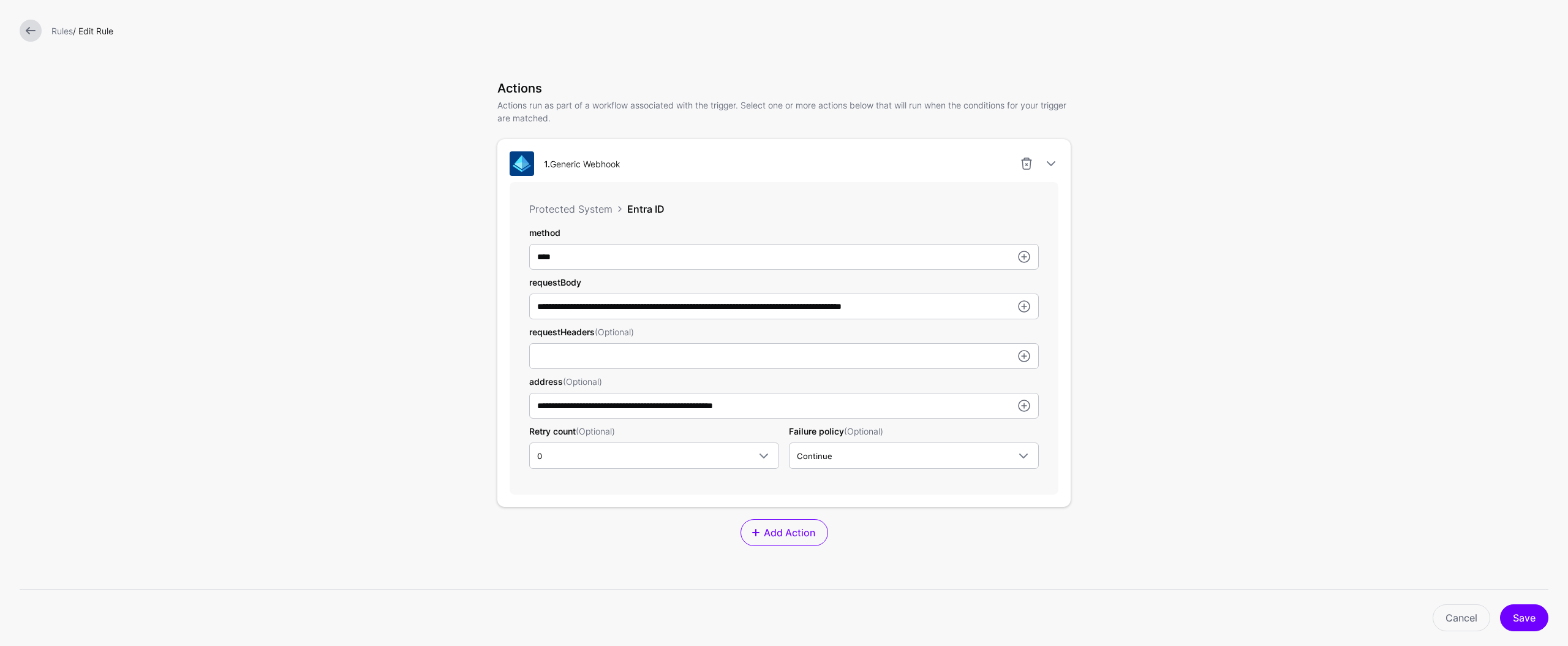
click at [1446, 204] on form "**********" at bounding box center [784, 269] width 1568 height 1093
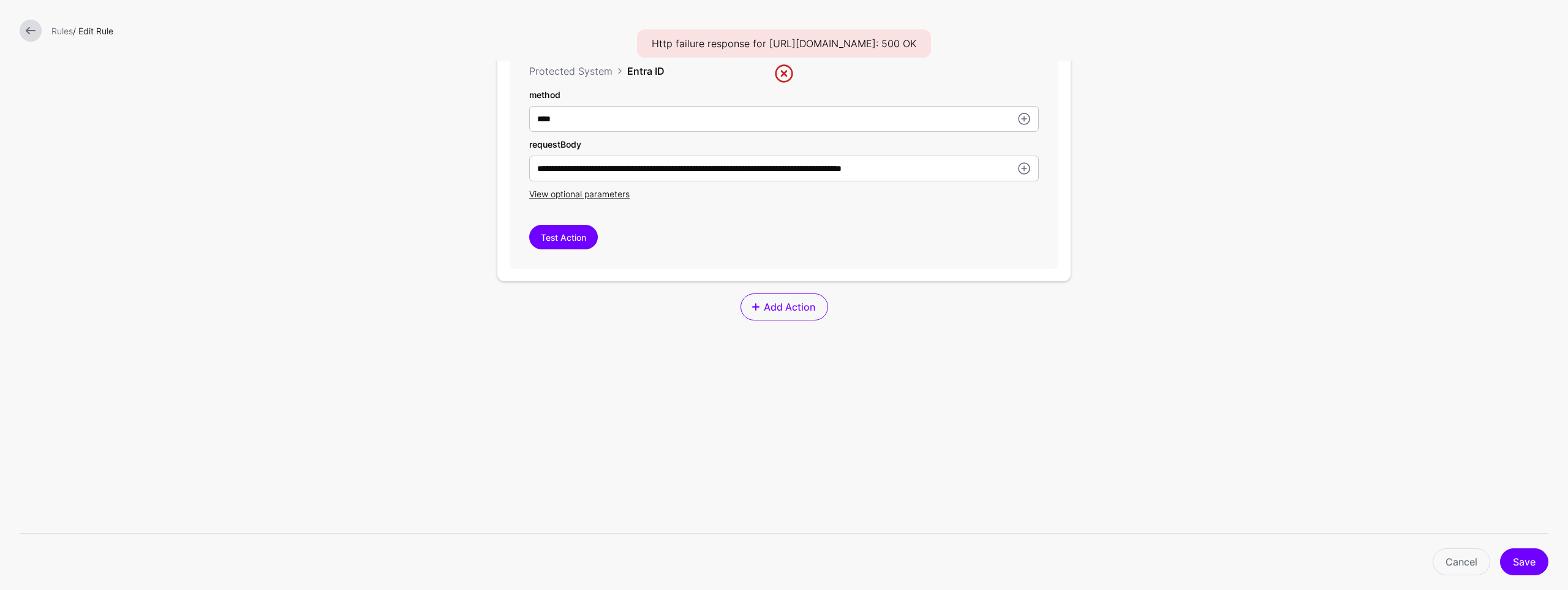
scroll to position [243, 0]
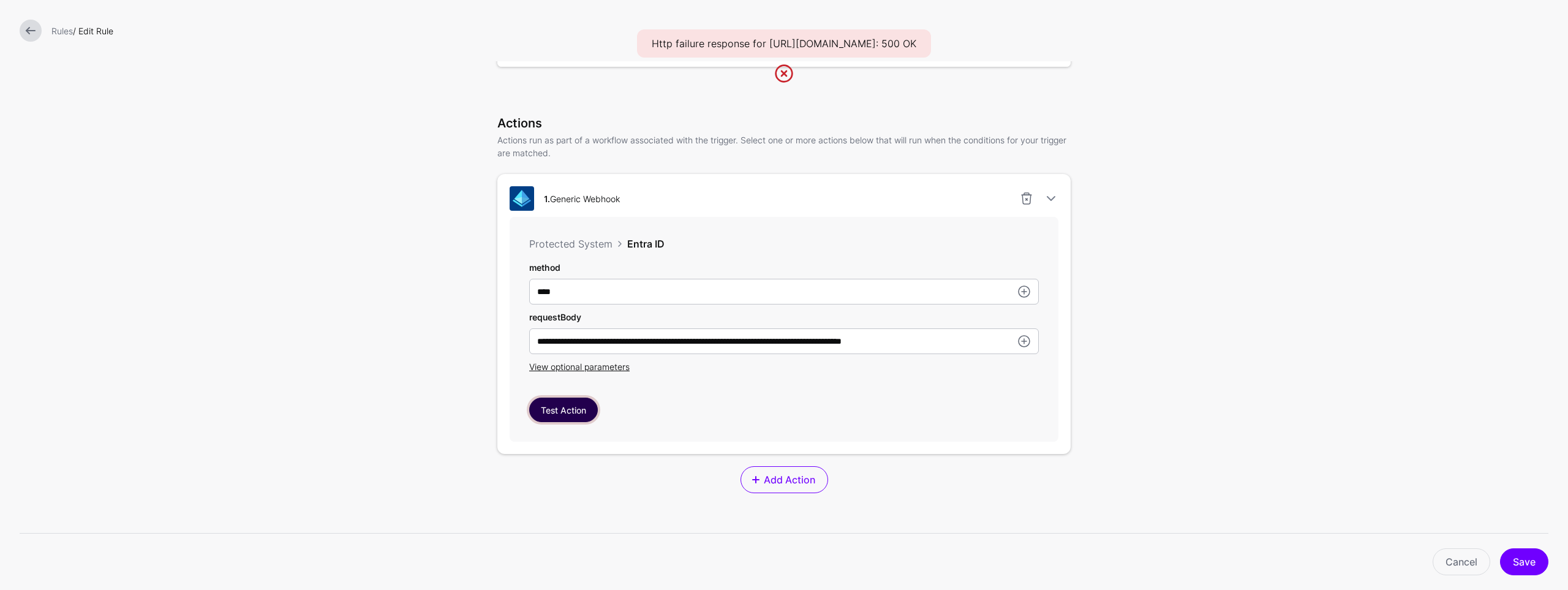
click at [556, 415] on button "Test Action" at bounding box center [563, 409] width 68 height 24
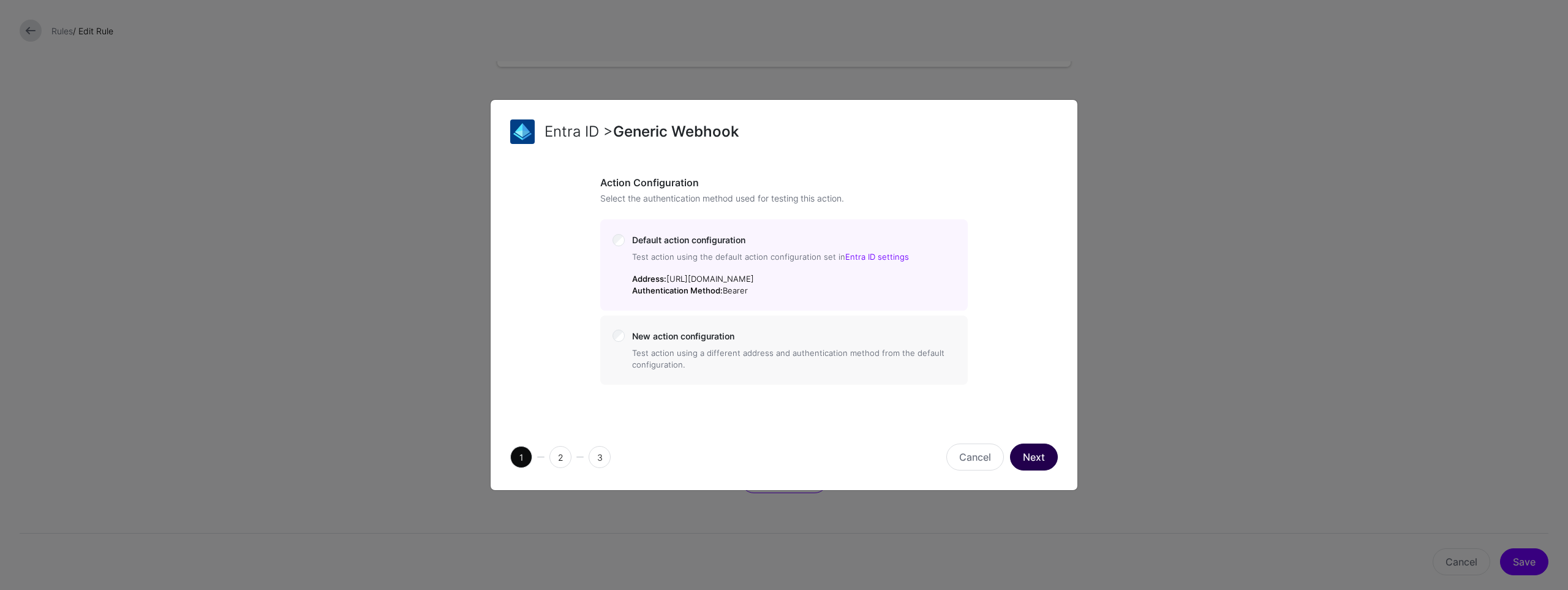
click at [1029, 456] on button "Next" at bounding box center [1034, 456] width 48 height 27
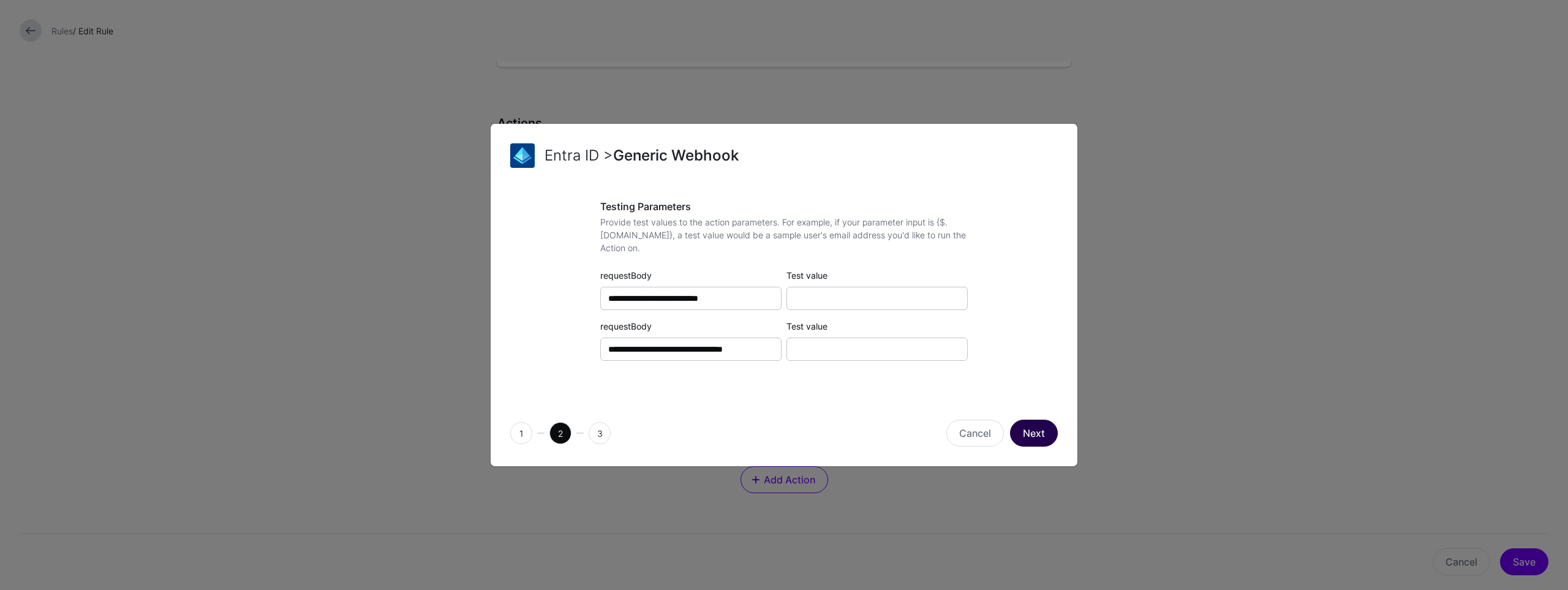
click at [1031, 433] on button "Next" at bounding box center [1034, 433] width 48 height 27
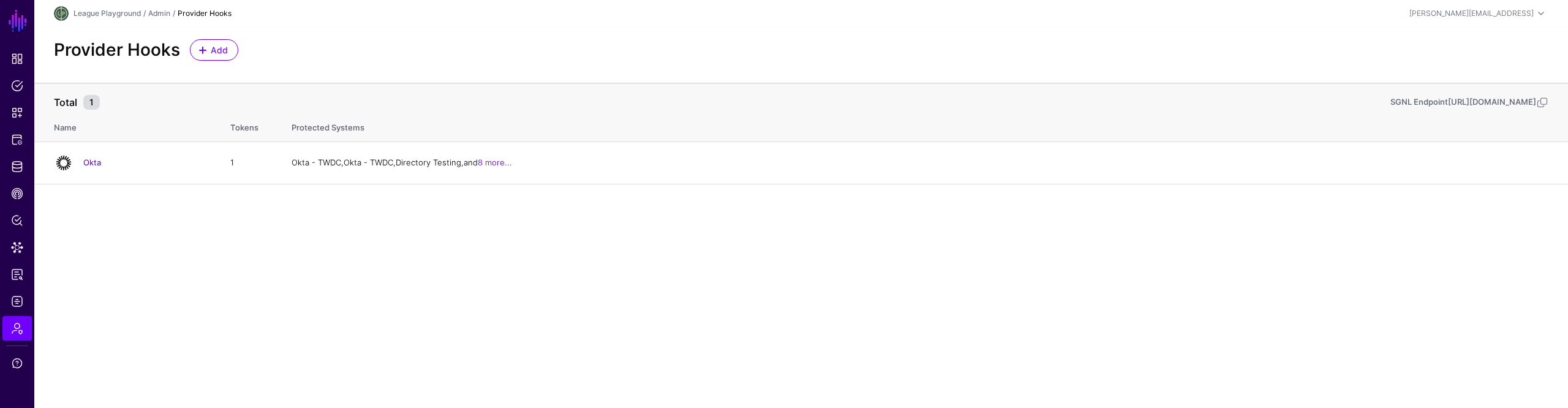
click at [1238, 299] on main "SGNL Dashboard Policies Snippets Protected Systems Identity Data Fabric CAEP Hu…" at bounding box center [784, 204] width 1568 height 408
click at [1249, 323] on main "SGNL Dashboard Policies Snippets Protected Systems Identity Data Fabric CAEP Hu…" at bounding box center [784, 204] width 1568 height 408
click at [1229, 312] on main "SGNL Dashboard Policies Snippets Protected Systems Identity Data Fabric CAEP Hu…" at bounding box center [784, 204] width 1568 height 408
click at [1382, 323] on main "SGNL Dashboard Policies Snippets Protected Systems Identity Data Fabric CAEP Hu…" at bounding box center [784, 204] width 1568 height 408
click at [1149, 355] on main "SGNL Dashboard Policies Snippets Protected Systems Identity Data Fabric CAEP Hu…" at bounding box center [784, 204] width 1568 height 408
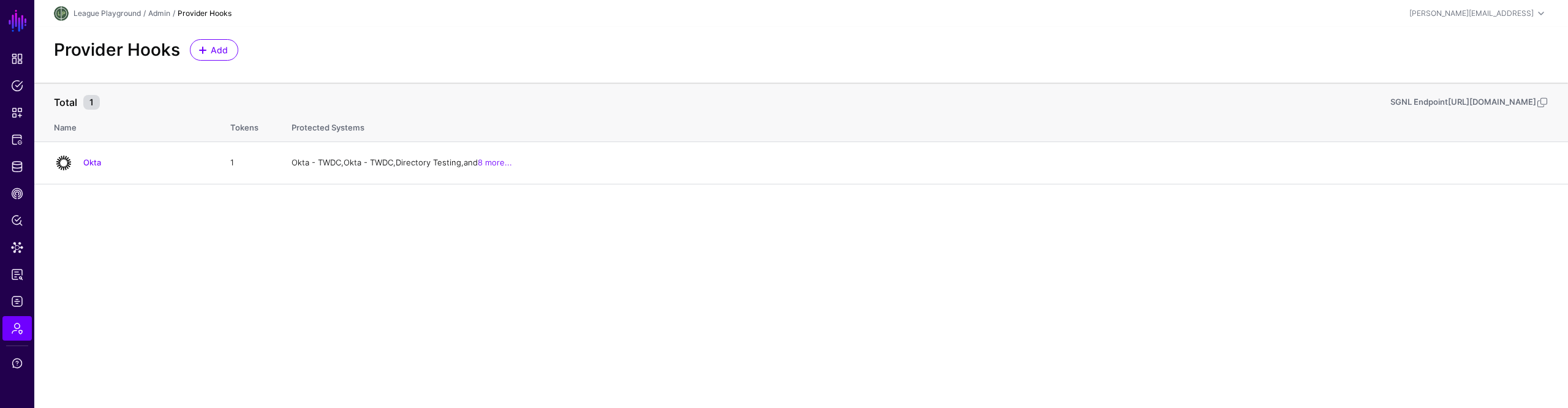
drag, startPoint x: 768, startPoint y: 376, endPoint x: 979, endPoint y: 312, distance: 220.5
click at [768, 375] on main "SGNL Dashboard Policies Snippets Protected Systems Identity Data Fabric CAEP Hu…" at bounding box center [784, 204] width 1568 height 408
click at [1543, 109] on span at bounding box center [1543, 102] width 12 height 12
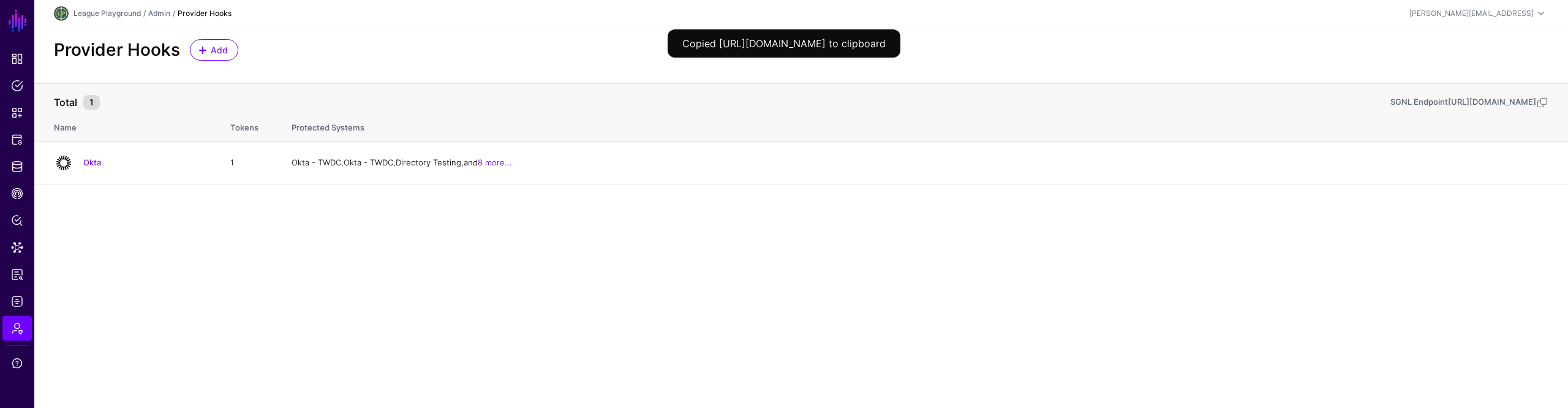
click at [1369, 304] on main "SGNL Dashboard Policies Snippets Protected Systems Identity Data Fabric CAEP Hu…" at bounding box center [784, 204] width 1568 height 408
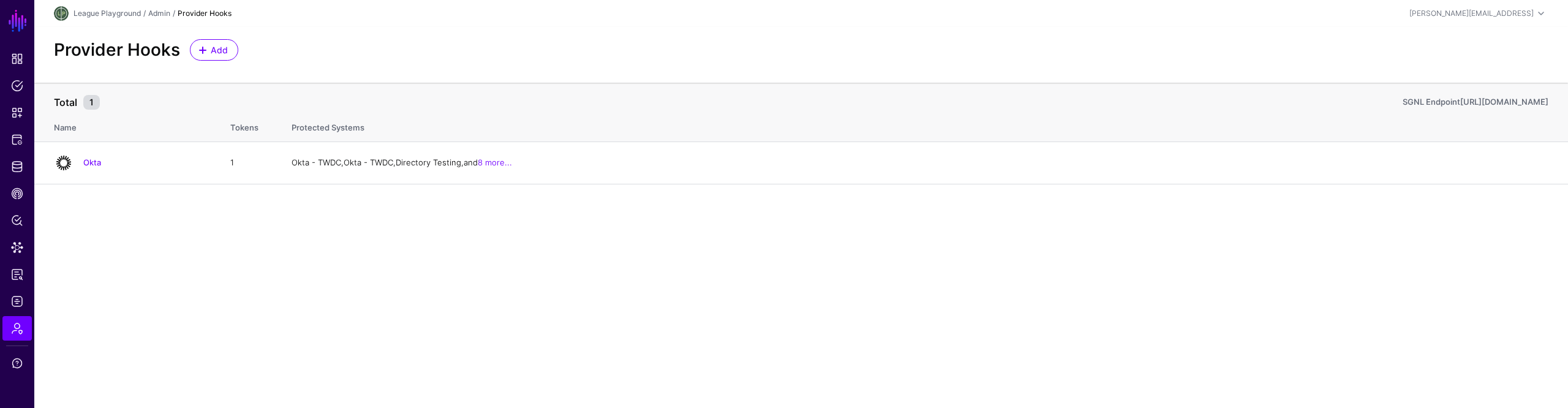
click at [1351, 286] on main "SGNL Dashboard Policies Snippets Protected Systems Identity Data Fabric CAEP Hu…" at bounding box center [784, 204] width 1568 height 408
click at [974, 294] on main "SGNL Dashboard Policies Snippets Protected Systems Identity Data Fabric CAEP Hu…" at bounding box center [784, 204] width 1568 height 408
click at [1390, 239] on main "SGNL Dashboard Policies Snippets Protected Systems Identity Data Fabric CAEP Hu…" at bounding box center [784, 204] width 1568 height 408
click at [1549, 102] on span at bounding box center [1549, 102] width 0 height 0
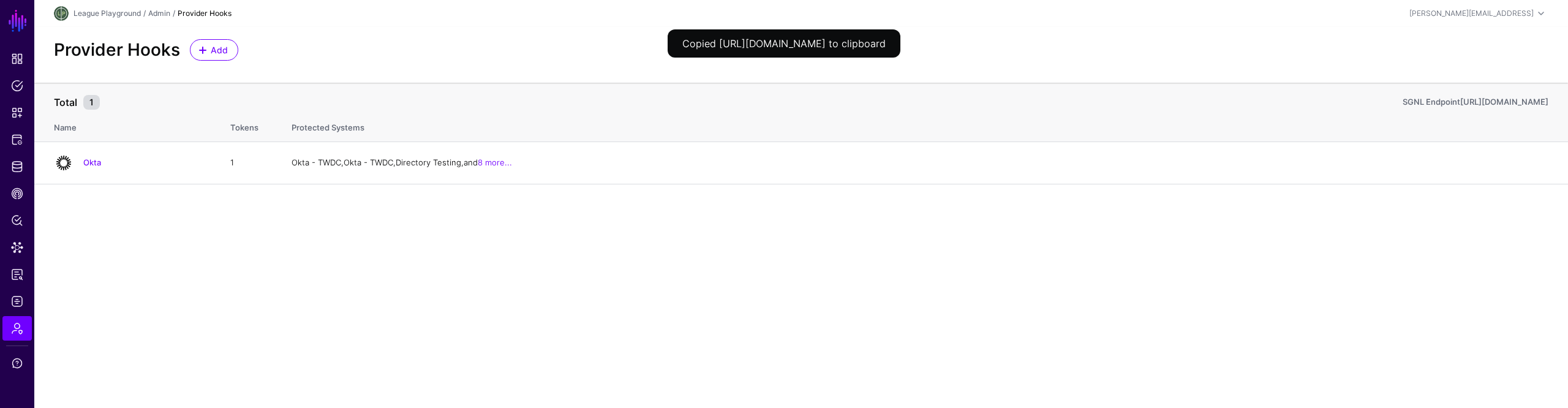
click at [1253, 261] on main "SGNL Dashboard Policies Snippets Protected Systems Identity Data Fabric CAEP Hu…" at bounding box center [784, 204] width 1568 height 408
click at [1235, 253] on main "SGNL Dashboard Policies Snippets Protected Systems Identity Data Fabric CAEP Hu…" at bounding box center [784, 204] width 1568 height 408
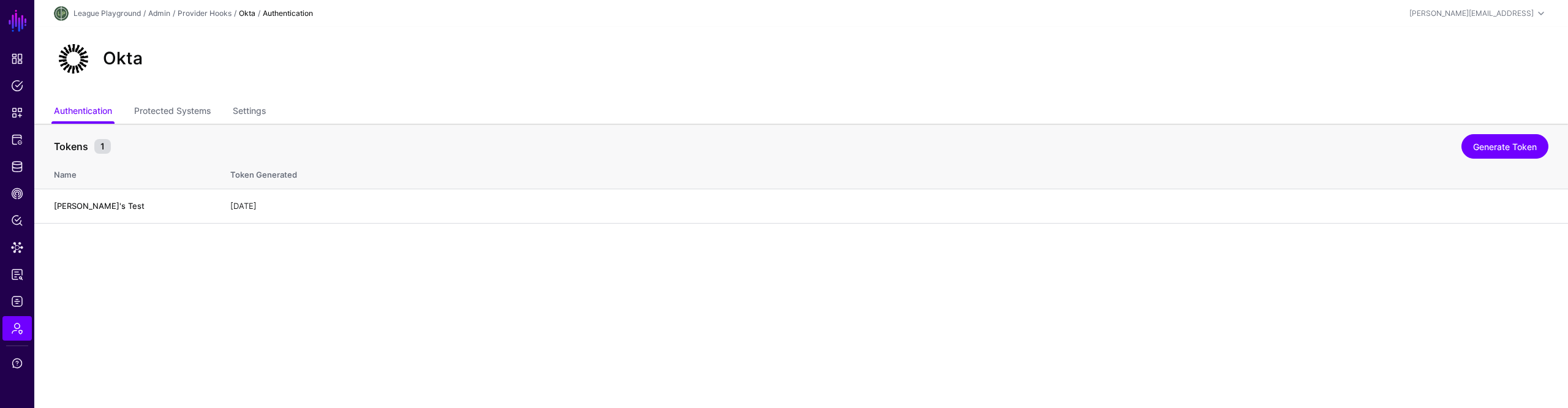
click at [782, 352] on main "SGNL Dashboard Policies Snippets Protected Systems Identity Data Fabric CAEP Hu…" at bounding box center [784, 204] width 1568 height 408
click at [156, 126] on th "Tokens 1 Generate Token" at bounding box center [801, 140] width 1534 height 33
click at [156, 112] on link "Protected Systems" at bounding box center [172, 112] width 76 height 23
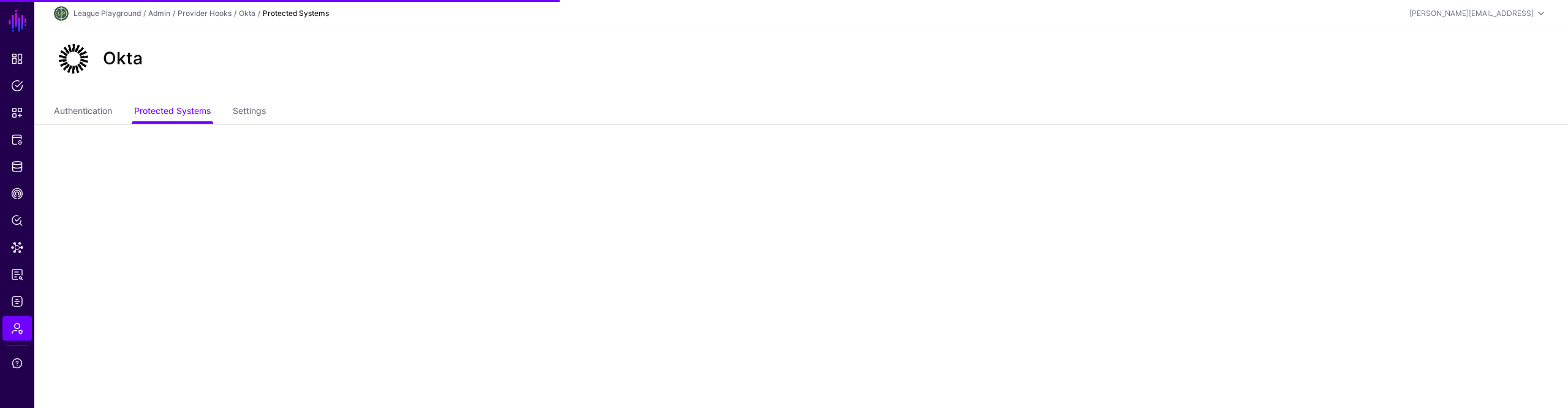
click at [1008, 132] on div at bounding box center [801, 171] width 568 height 96
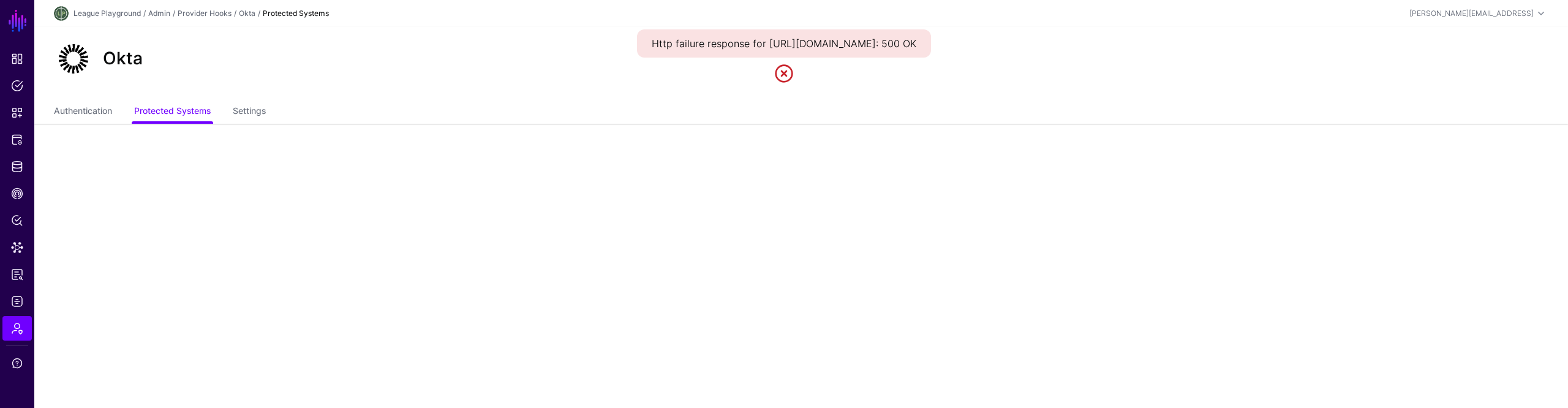
click at [1007, 131] on div at bounding box center [801, 171] width 568 height 96
click at [1217, 273] on main "SGNL Dashboard Policies Snippets Protected Systems Identity Data Fabric CAEP Hu…" at bounding box center [784, 204] width 1568 height 408
click at [1169, 172] on app-admin-providers-item-integrations at bounding box center [801, 171] width 1534 height 96
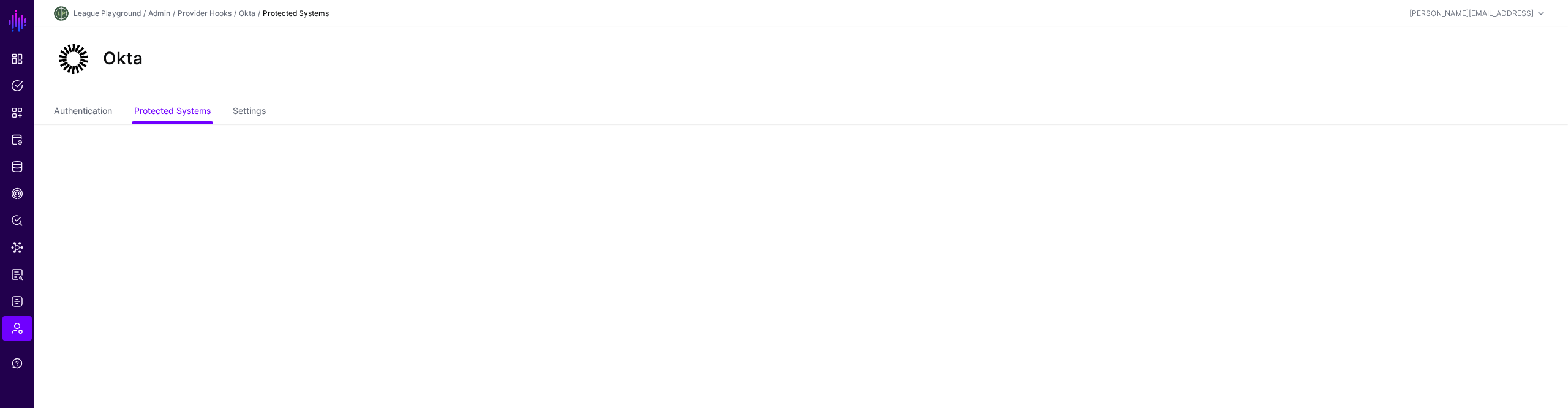
click at [1215, 278] on main "SGNL Dashboard Policies Snippets Protected Systems Identity Data Fabric CAEP Hu…" at bounding box center [784, 204] width 1568 height 408
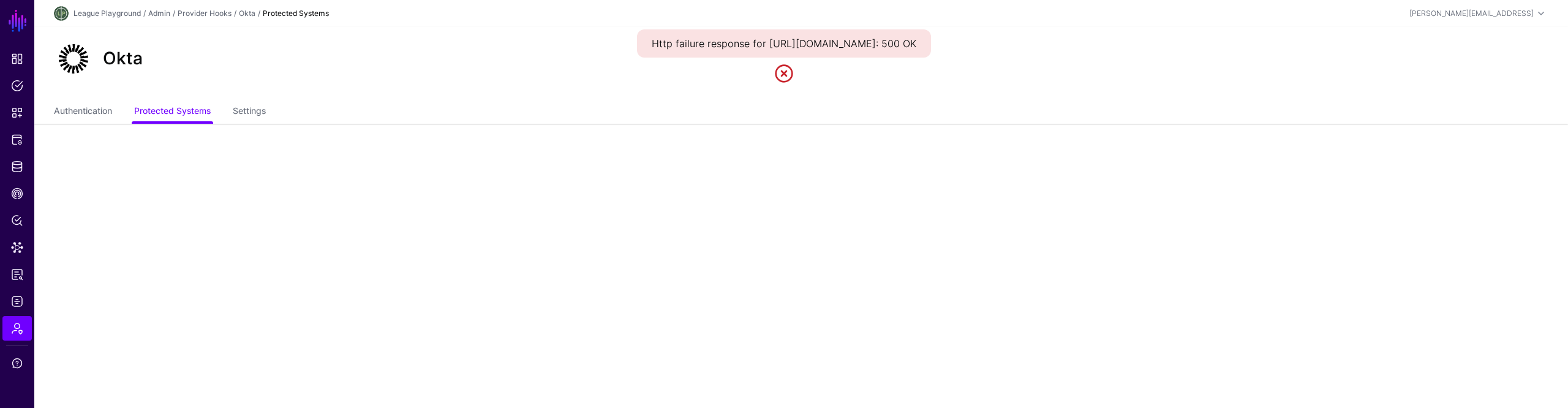
click at [640, 310] on main "SGNL Dashboard Policies Snippets Protected Systems Identity Data Fabric CAEP Hu…" at bounding box center [784, 204] width 1568 height 408
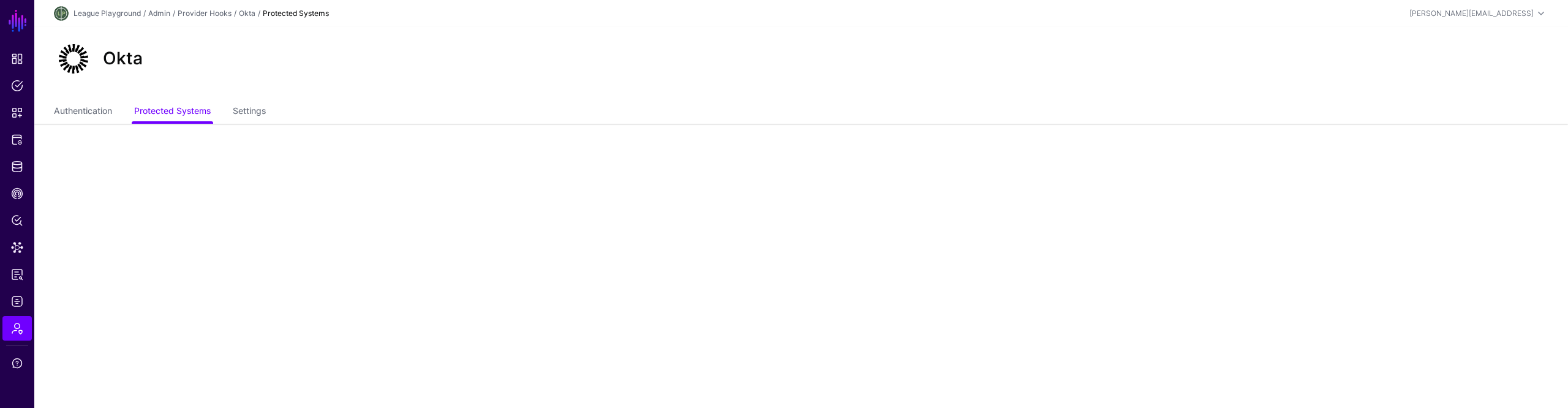
click at [333, 294] on main "SGNL Dashboard Policies Snippets Protected Systems Identity Data Fabric CAEP Hu…" at bounding box center [784, 204] width 1568 height 408
click at [315, 315] on main "SGNL Dashboard Policies Snippets Protected Systems Identity Data Fabric CAEP Hu…" at bounding box center [784, 204] width 1568 height 408
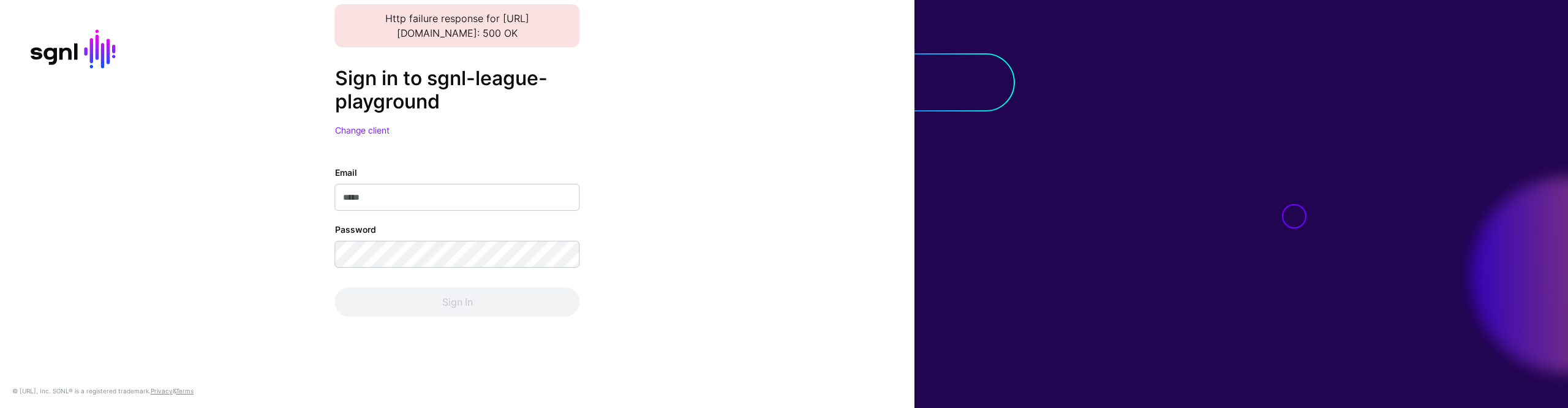
type input "**********"
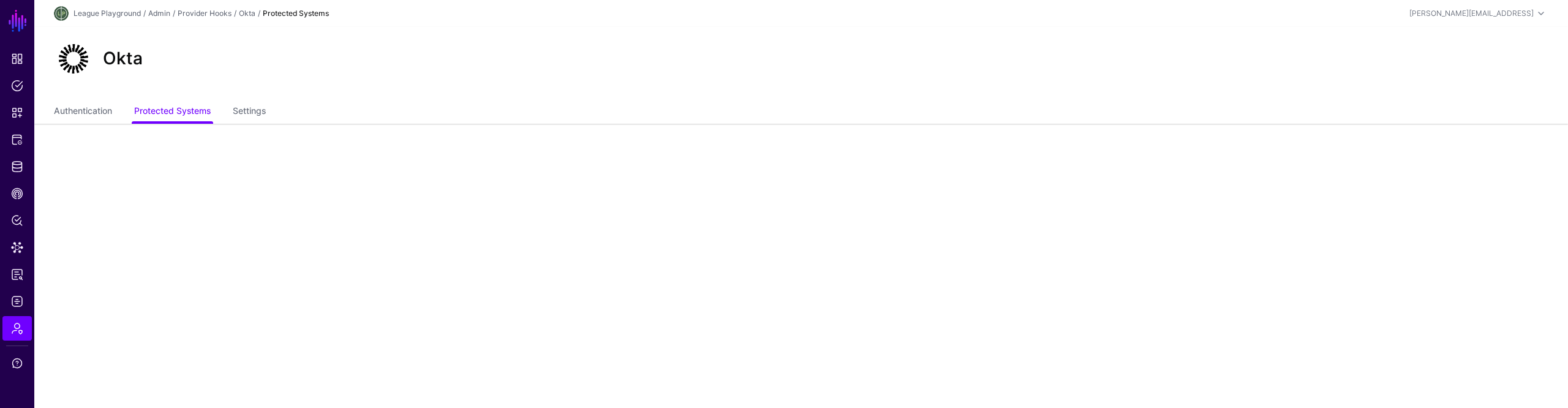
click at [890, 286] on main "SGNL Dashboard Policies Snippets Protected Systems Identity Data Fabric CAEP Hu…" at bounding box center [784, 204] width 1568 height 408
click at [469, 279] on main "SGNL Dashboard Policies Snippets Protected Systems Identity Data Fabric CAEP Hu…" at bounding box center [784, 204] width 1568 height 408
click at [938, 294] on main "SGNL Dashboard Policies Snippets Protected Systems Identity Data Fabric CAEP Hu…" at bounding box center [784, 204] width 1568 height 408
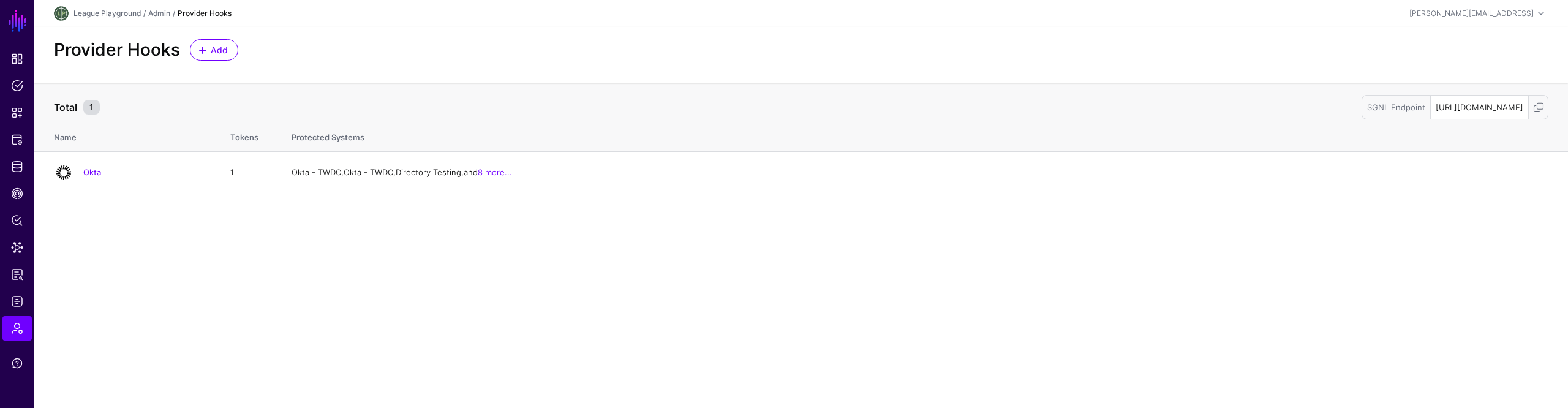
click at [686, 137] on th "Protected Systems" at bounding box center [924, 135] width 1289 height 32
click at [1090, 45] on div "Provider Hooks Add" at bounding box center [801, 50] width 1505 height 22
click at [773, 194] on main "SGNL Dashboard Policies Snippets Protected Systems Identity Data Fabric CAEP Hu…" at bounding box center [784, 204] width 1568 height 408
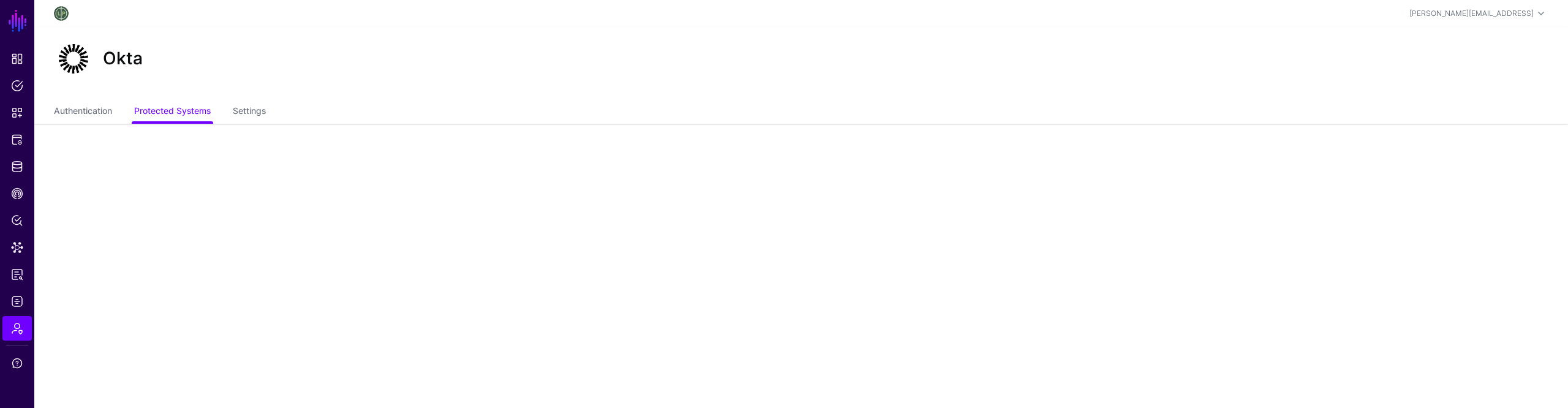
click at [940, 117] on ul "Authentication Protected Systems Settings" at bounding box center [801, 112] width 1495 height 23
click at [815, 80] on div "Okta" at bounding box center [801, 63] width 1534 height 73
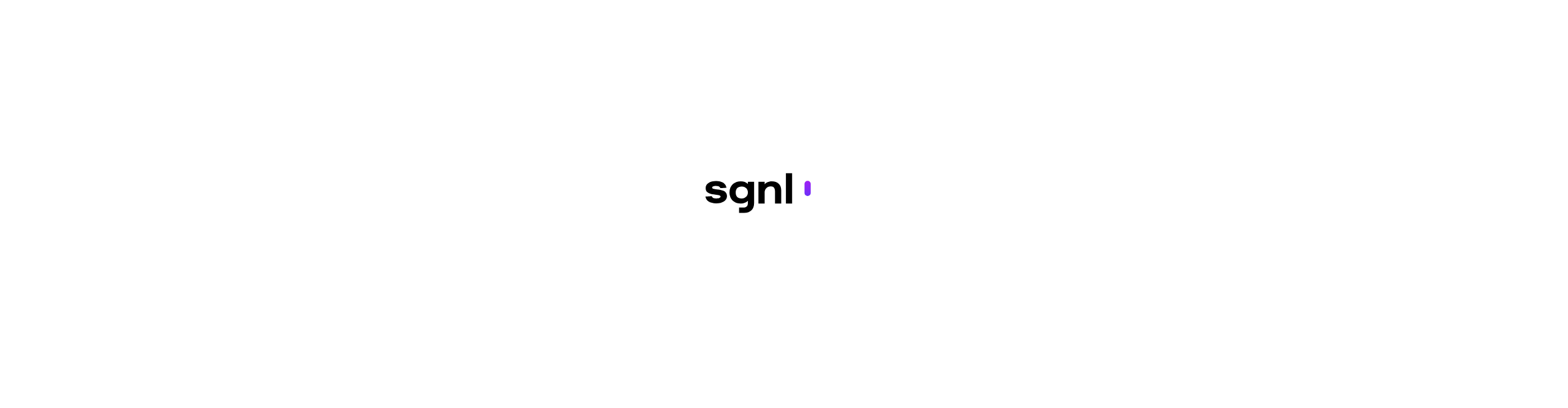
click at [941, 125] on div at bounding box center [784, 204] width 1568 height 408
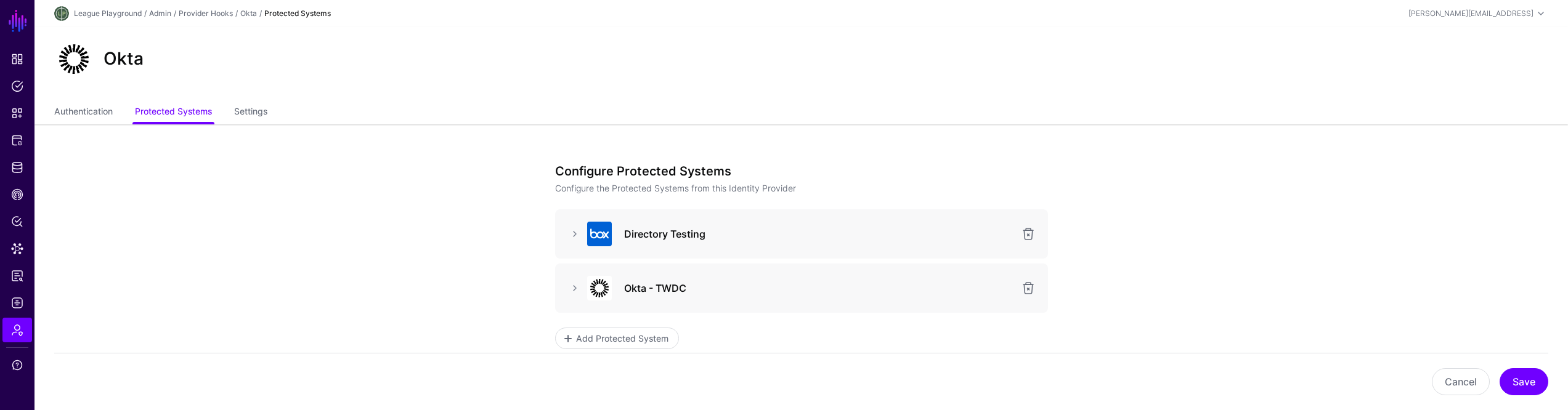
click at [1255, 167] on app-admin-providers-item-integrations "Configure Protected Systems Configure the Protected Systems from this Identity …" at bounding box center [801, 320] width 1533 height 392
click at [780, 233] on h3 "Directory Testing" at bounding box center [818, 234] width 389 height 15
click at [518, 295] on div "Configure Protected Systems Configure the Protected Systems from this Identity …" at bounding box center [801, 320] width 571 height 392
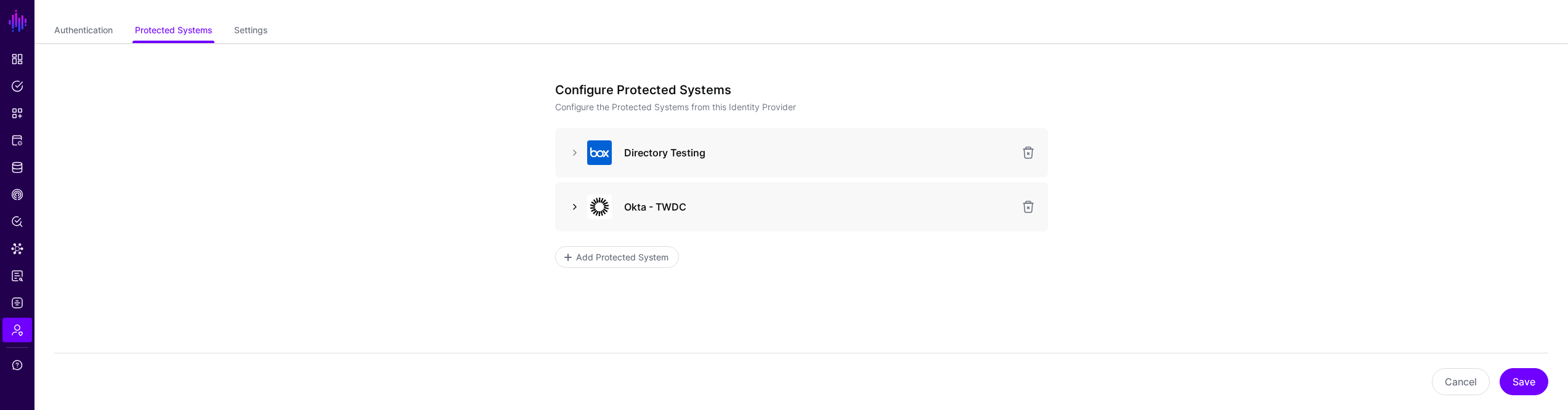
click at [576, 207] on link at bounding box center [575, 207] width 15 height 15
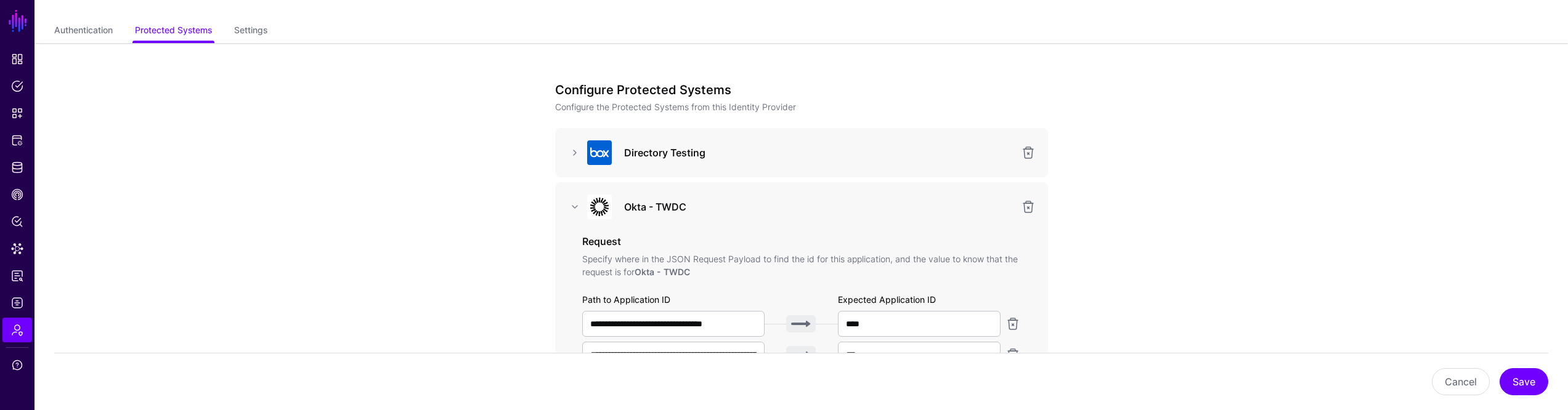
click at [1198, 231] on app-admin-providers-item-integrations "**********" at bounding box center [801, 413] width 1533 height 741
click at [1246, 220] on app-admin-providers-item-integrations "**********" at bounding box center [801, 413] width 1533 height 741
click at [1318, 248] on app-admin-providers-item-integrations "**********" at bounding box center [801, 413] width 1533 height 741
click at [1318, 249] on app-admin-providers-item-integrations "**********" at bounding box center [801, 413] width 1533 height 741
click at [931, 170] on div "Directory Testing" at bounding box center [801, 152] width 493 height 49
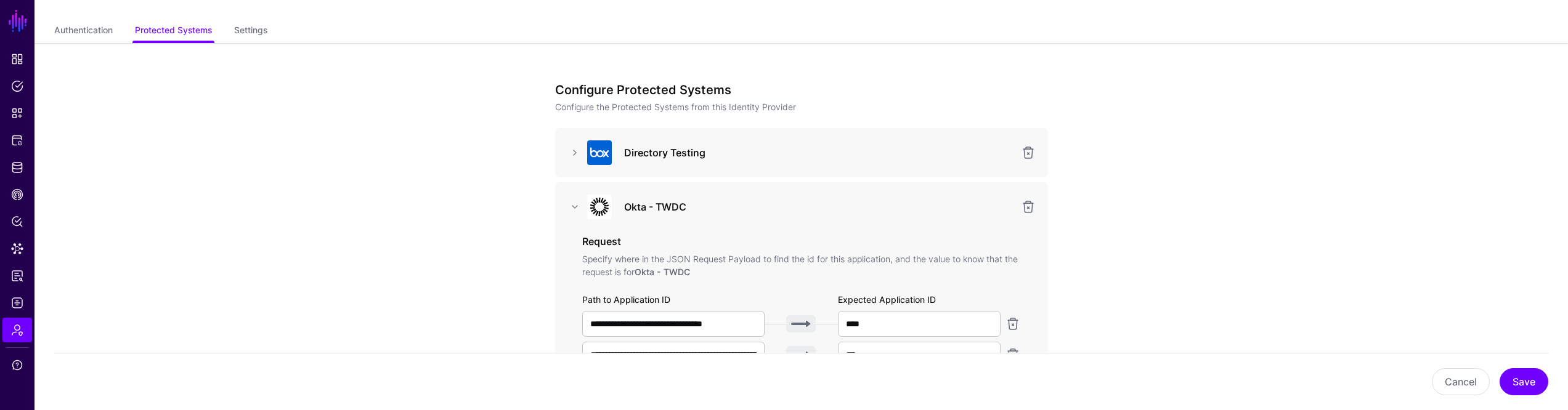
click at [1327, 144] on app-admin-providers-item-integrations "**********" at bounding box center [801, 413] width 1533 height 741
click at [1313, 173] on app-admin-providers-item-integrations "**********" at bounding box center [801, 413] width 1533 height 741
click at [1314, 173] on app-admin-providers-item-integrations "**********" at bounding box center [801, 413] width 1533 height 741
click at [1306, 181] on app-admin-providers-item-integrations "**********" at bounding box center [801, 413] width 1533 height 741
click at [1399, 227] on app-admin-providers-item-integrations "**********" at bounding box center [801, 413] width 1533 height 741
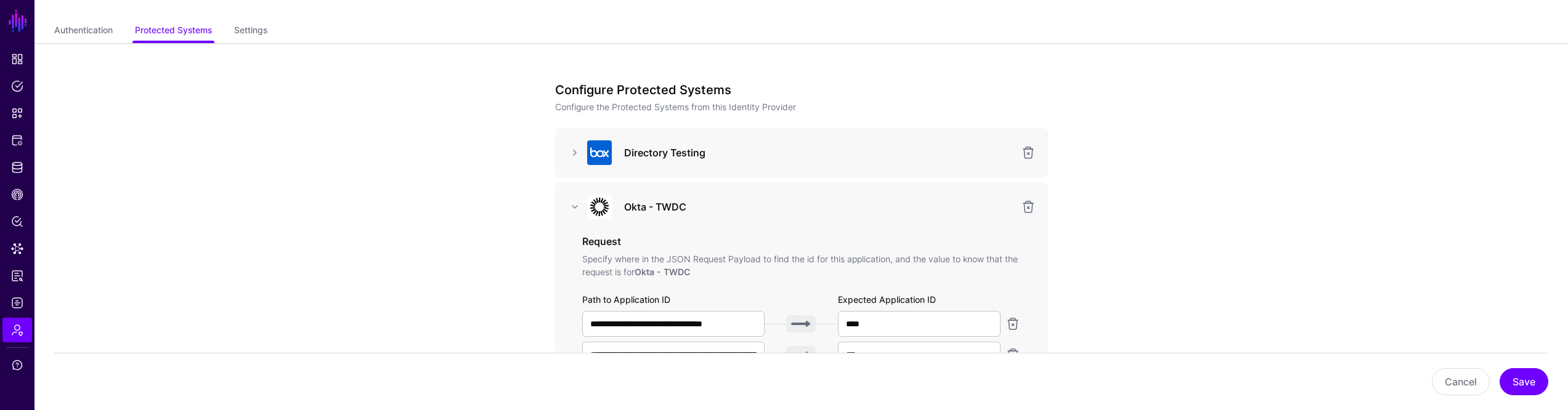
scroll to position [374, 0]
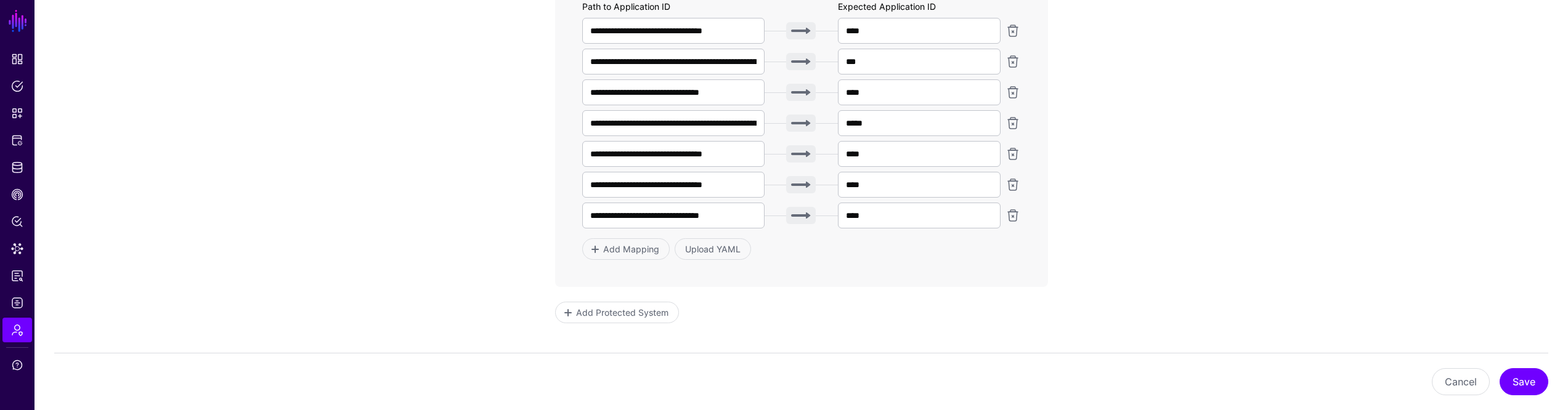
drag, startPoint x: 694, startPoint y: 305, endPoint x: 679, endPoint y: 308, distance: 15.3
click at [688, 306] on div "Add Protected System" at bounding box center [801, 312] width 493 height 22
click at [666, 310] on span "Add Protected System" at bounding box center [621, 312] width 96 height 13
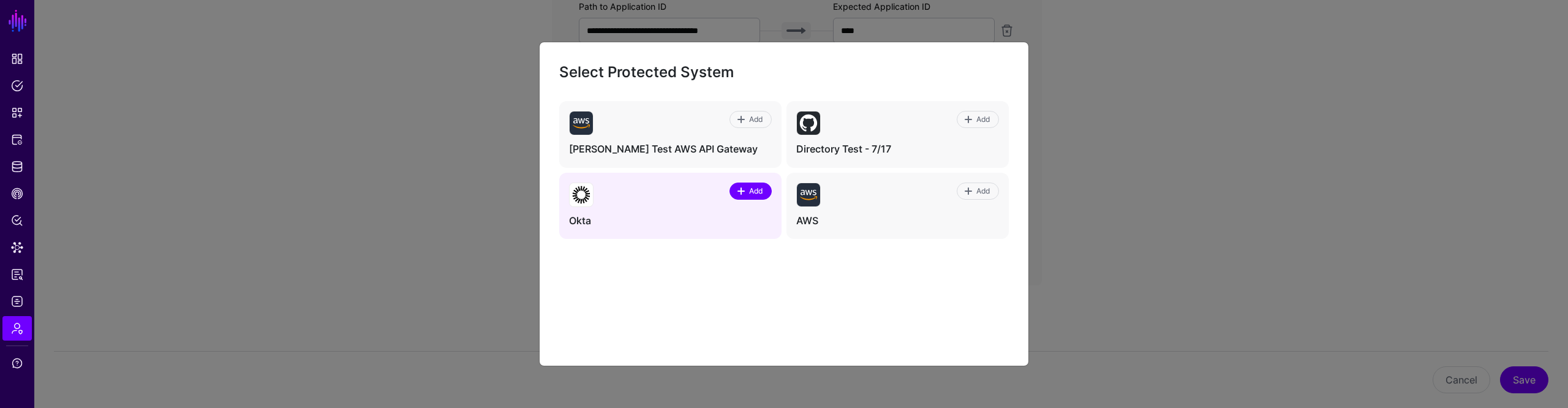
click at [749, 186] on span "Add" at bounding box center [756, 191] width 17 height 11
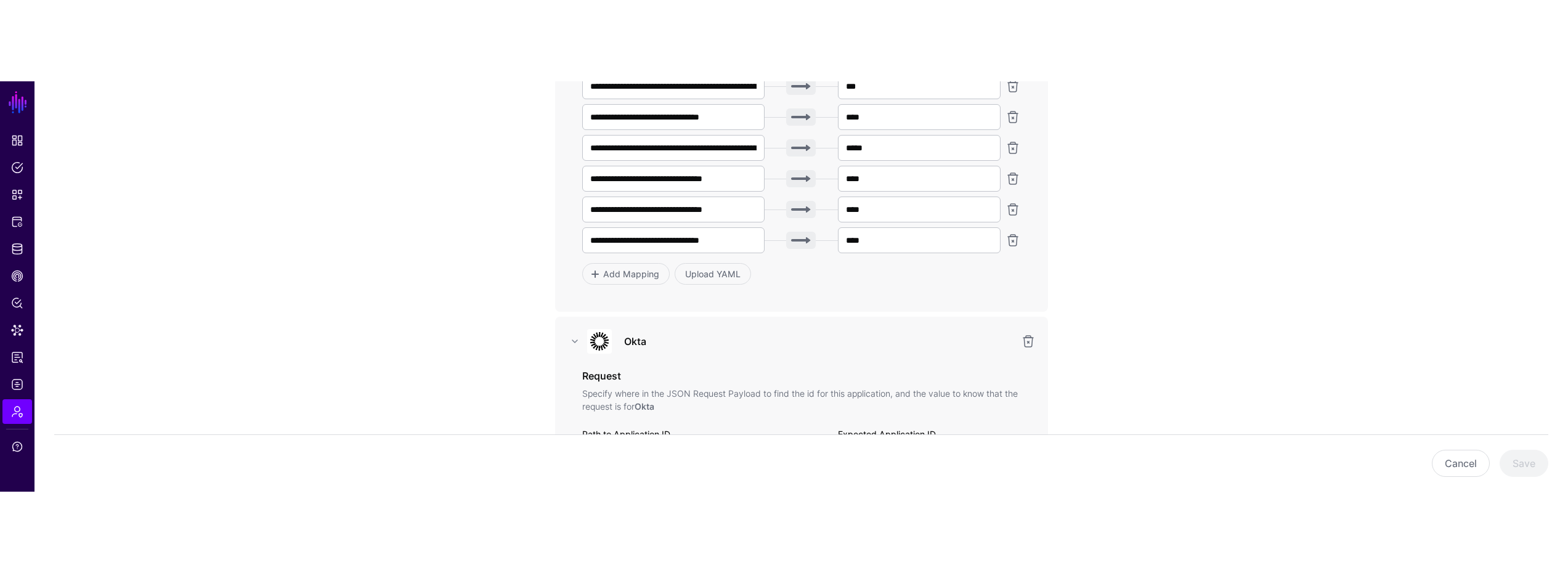
scroll to position [381, 0]
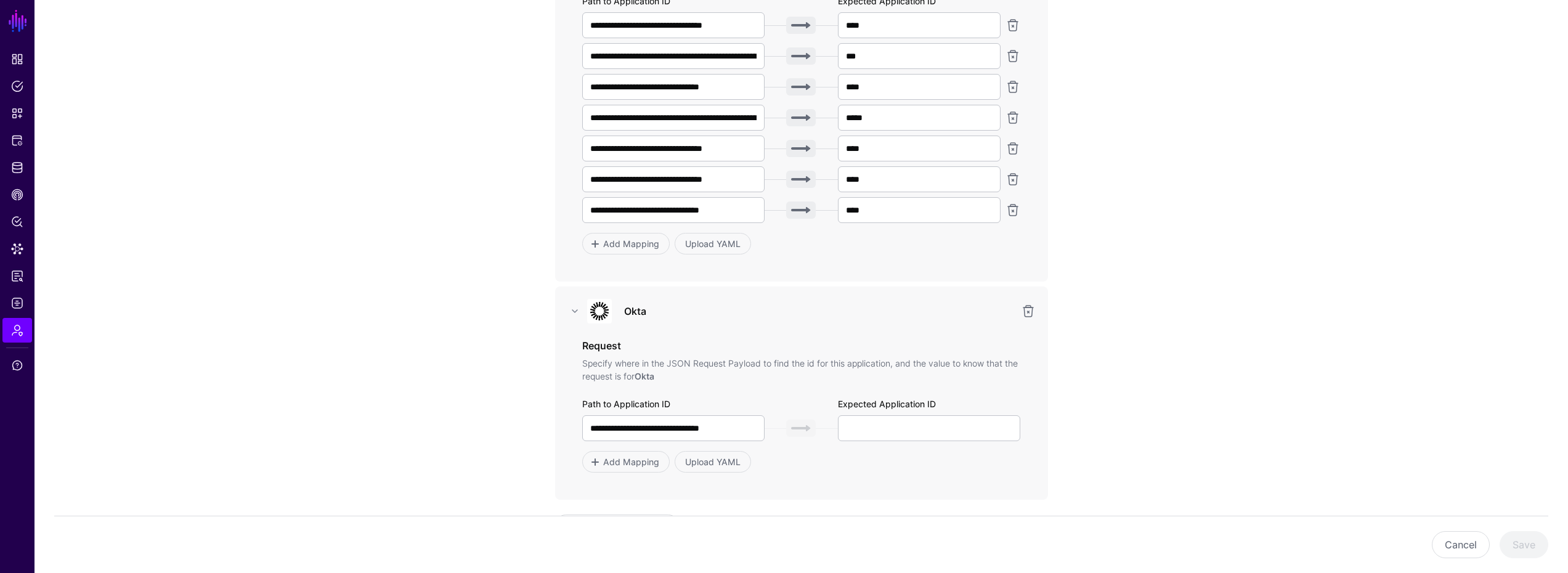
click at [1035, 314] on div at bounding box center [1028, 311] width 20 height 15
click at [1025, 309] on link at bounding box center [1028, 311] width 15 height 15
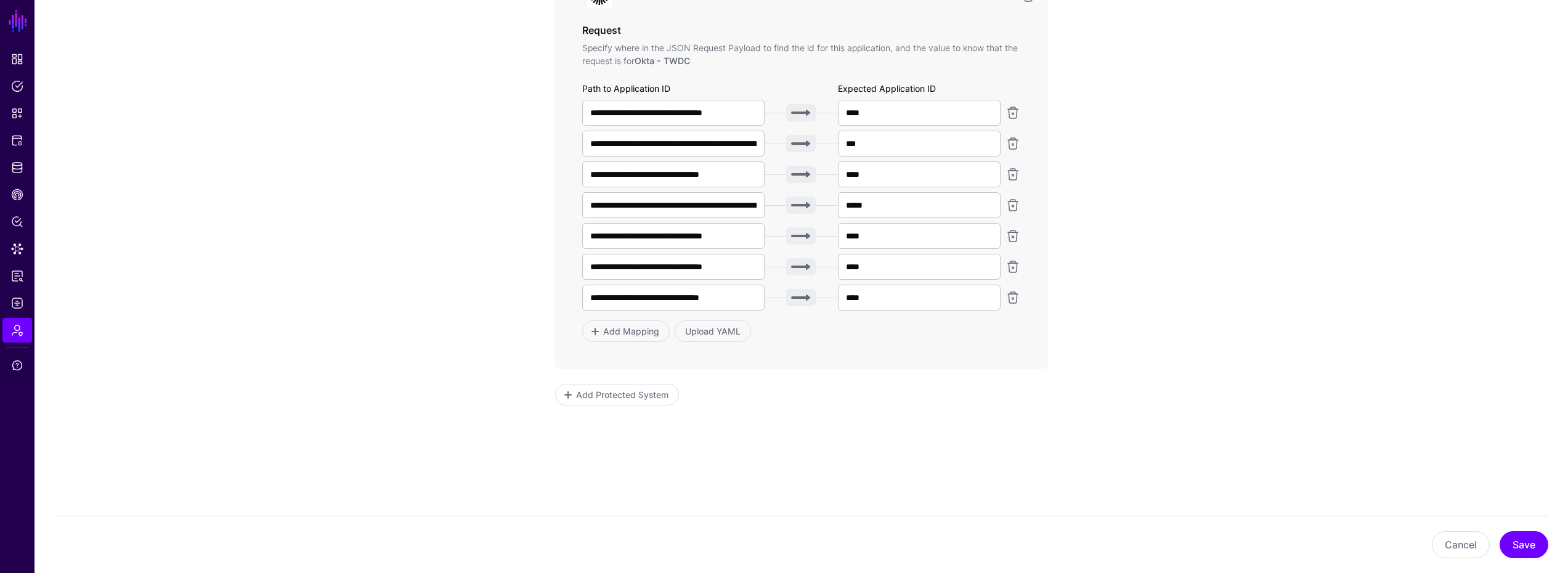
scroll to position [293, 0]
click at [1215, 334] on app-admin-providers-item-integrations "**********" at bounding box center [801, 202] width 1533 height 742
click at [1221, 316] on app-admin-providers-item-integrations "**********" at bounding box center [801, 202] width 1533 height 742
drag, startPoint x: 1186, startPoint y: 297, endPoint x: 1188, endPoint y: 304, distance: 7.3
click at [1188, 303] on app-admin-providers-item-integrations "**********" at bounding box center [801, 202] width 1533 height 742
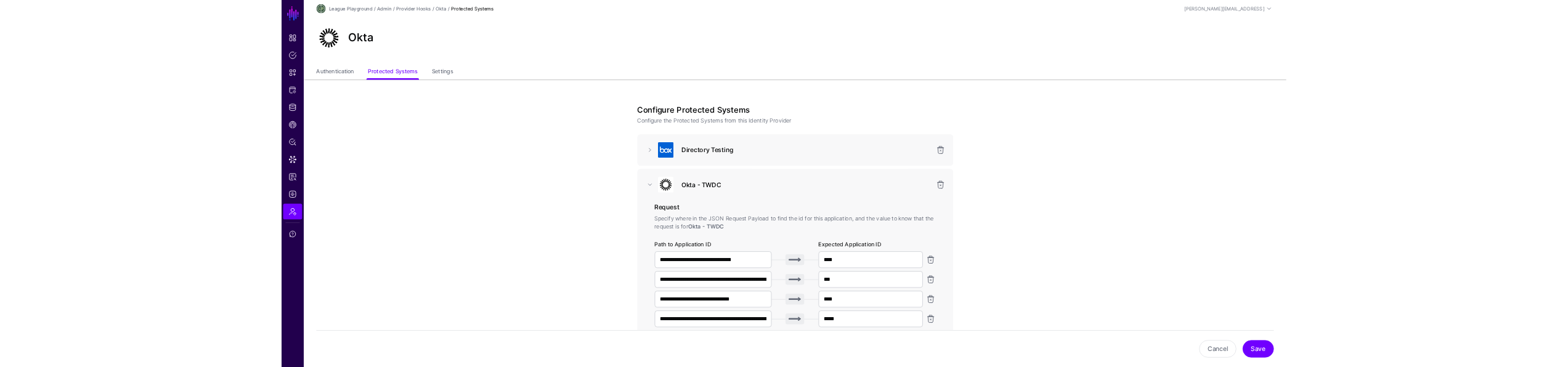
scroll to position [81, 0]
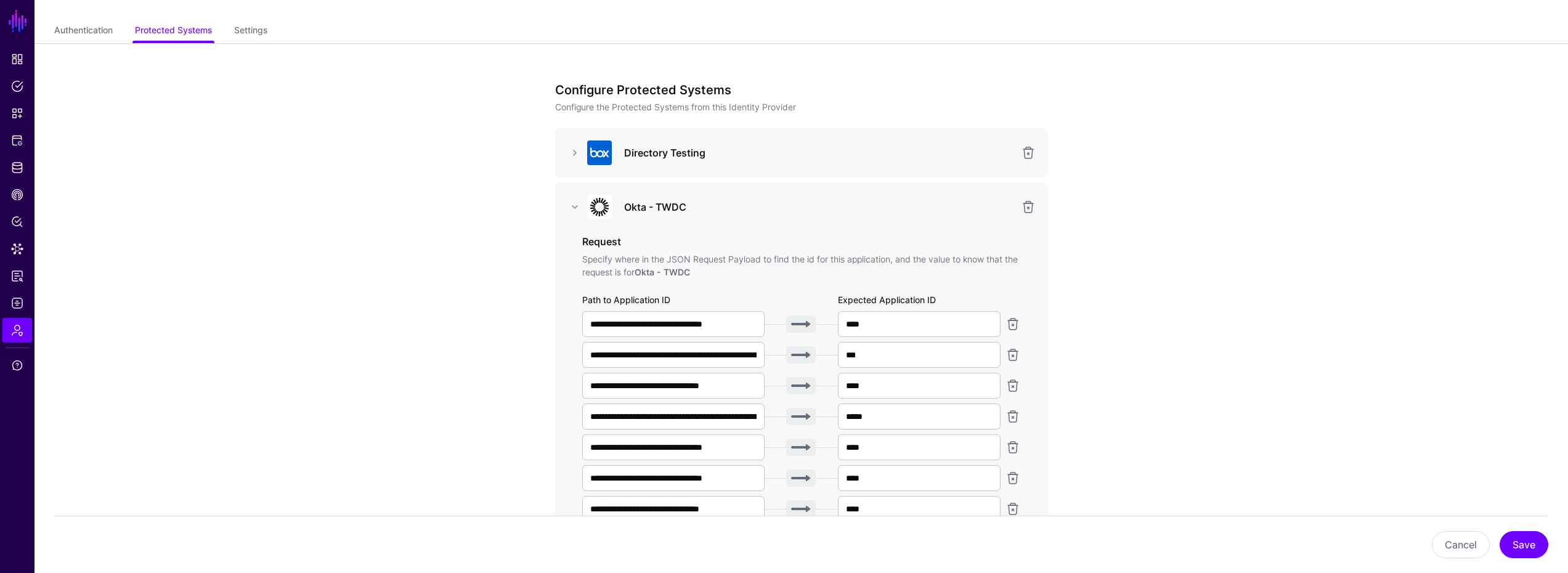
click at [1198, 330] on app-admin-providers-item-integrations "**********" at bounding box center [801, 414] width 1533 height 742
click at [1316, 261] on app-admin-providers-item-integrations "**********" at bounding box center [801, 414] width 1533 height 742
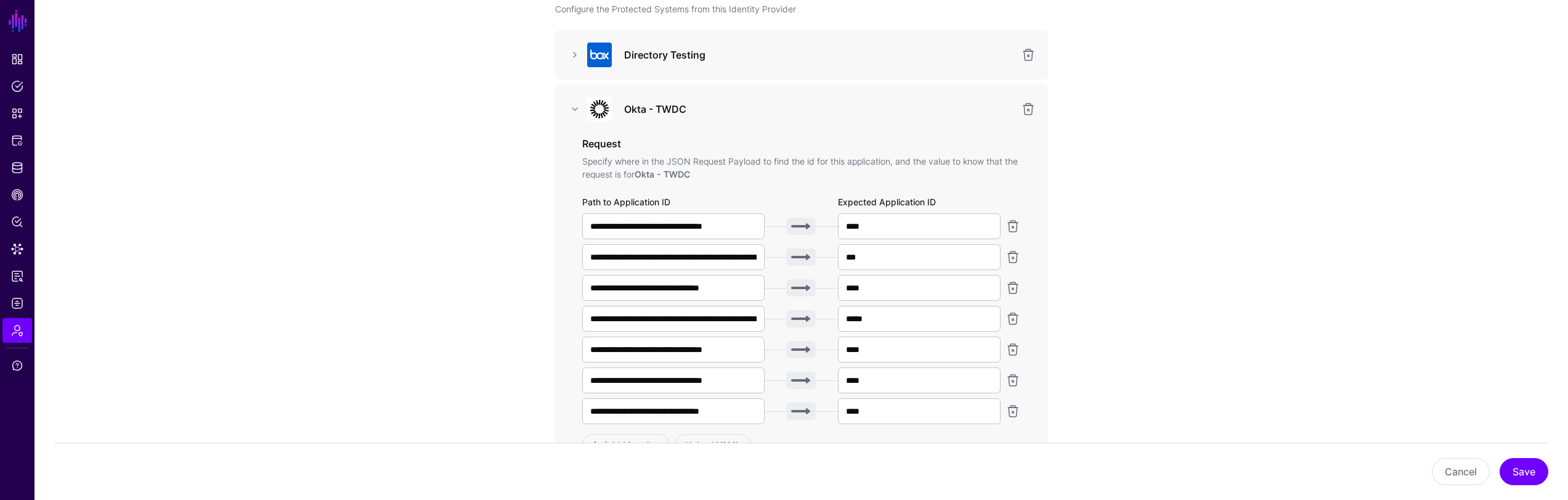
scroll to position [366, 0]
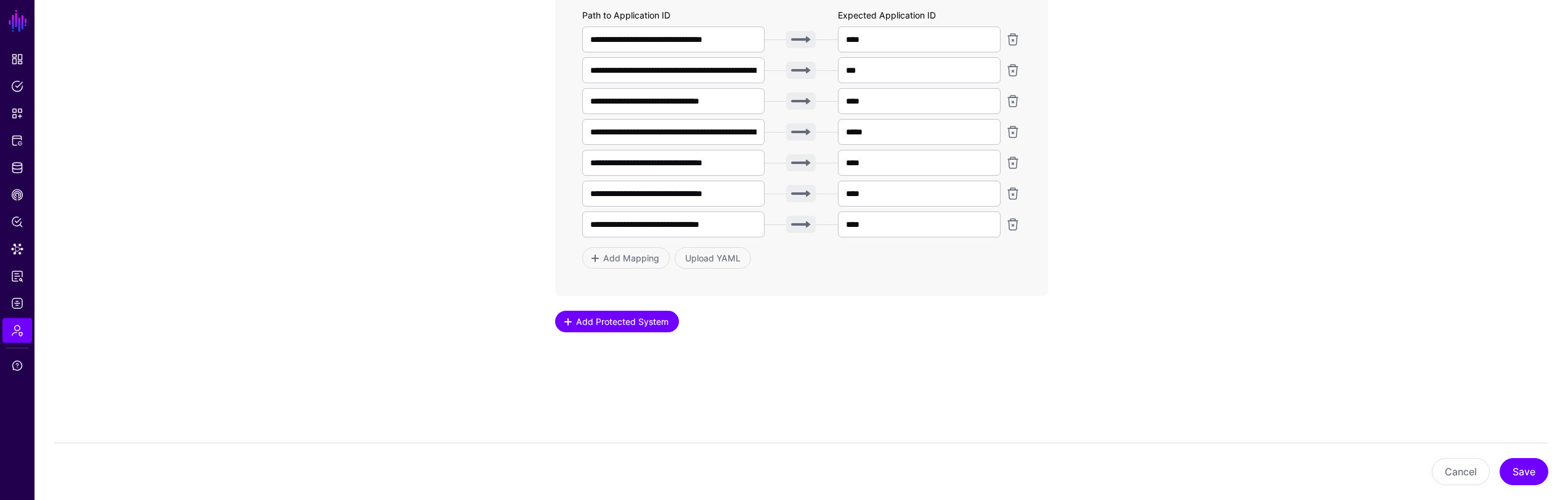
click at [666, 322] on span "Add Protected System" at bounding box center [621, 321] width 96 height 13
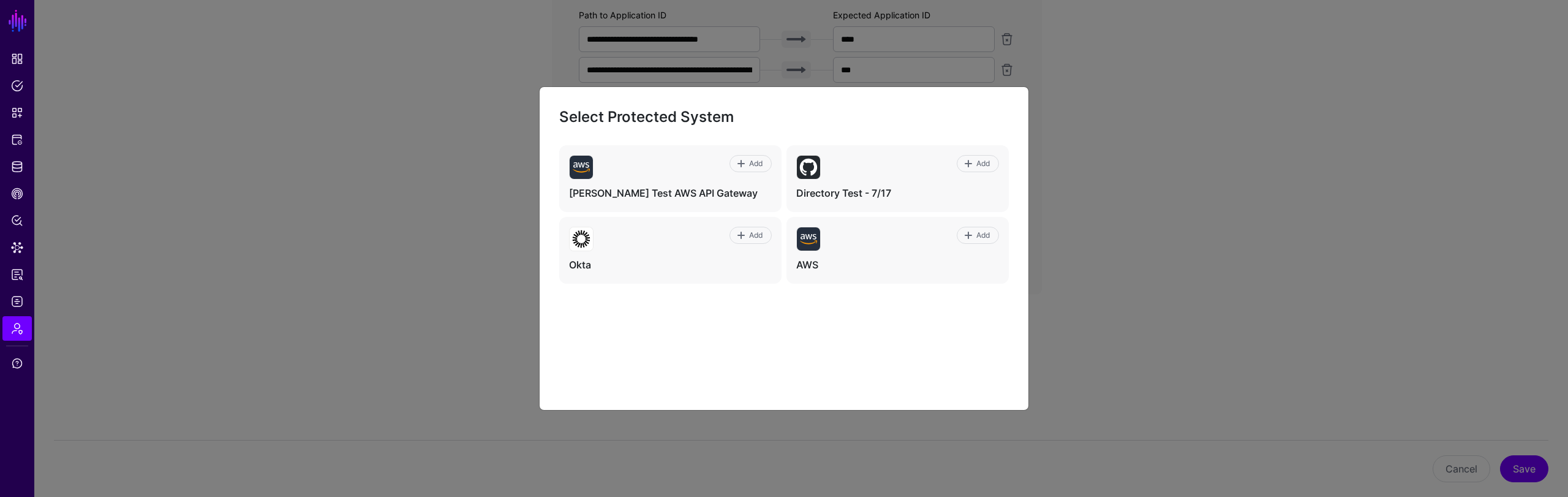
click at [723, 349] on div "Add Ivan Test AWS API Gateway Add Directory Test - 7/17 Add Okta Add AWS" at bounding box center [784, 268] width 450 height 245
click at [1130, 249] on ngb-modal-window "Select Protected System Add Ivan Test AWS API Gateway Add Directory Test - 7/17…" at bounding box center [784, 248] width 1568 height 497
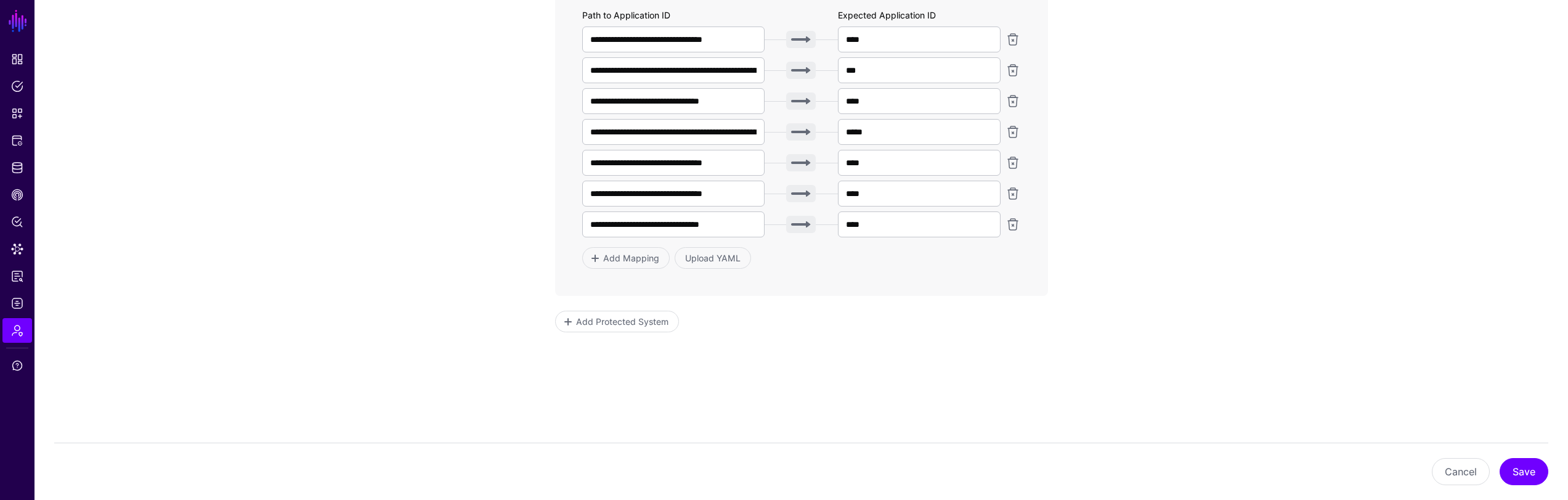
click at [1294, 299] on app-admin-providers-item-integrations "**********" at bounding box center [801, 129] width 1533 height 742
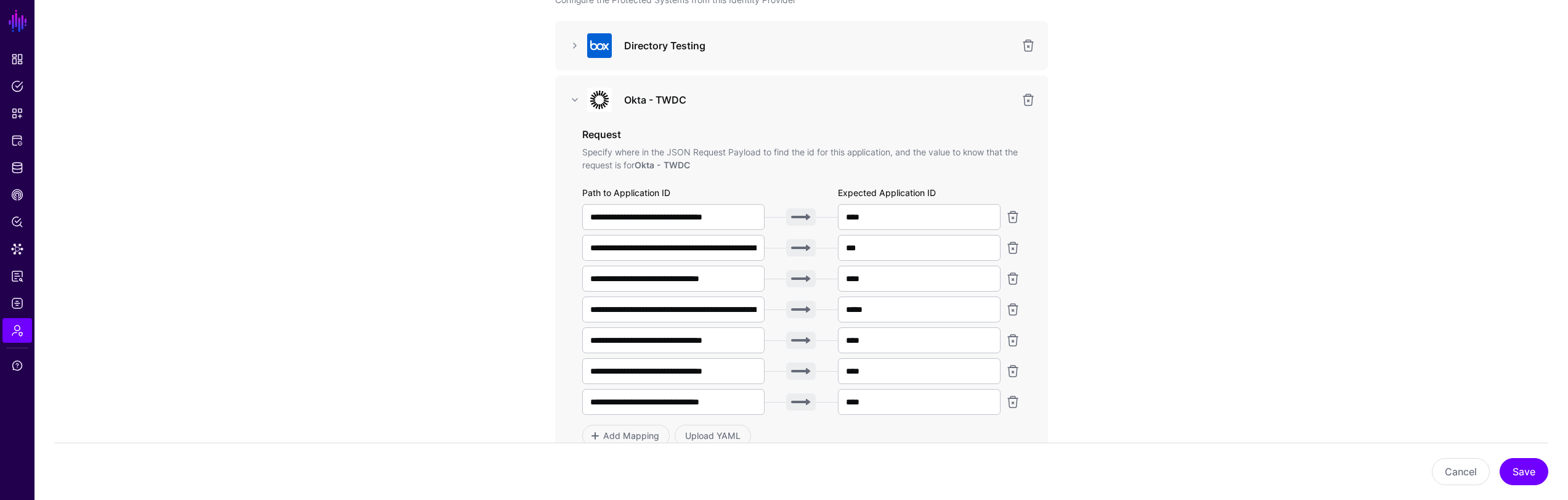
scroll to position [108, 0]
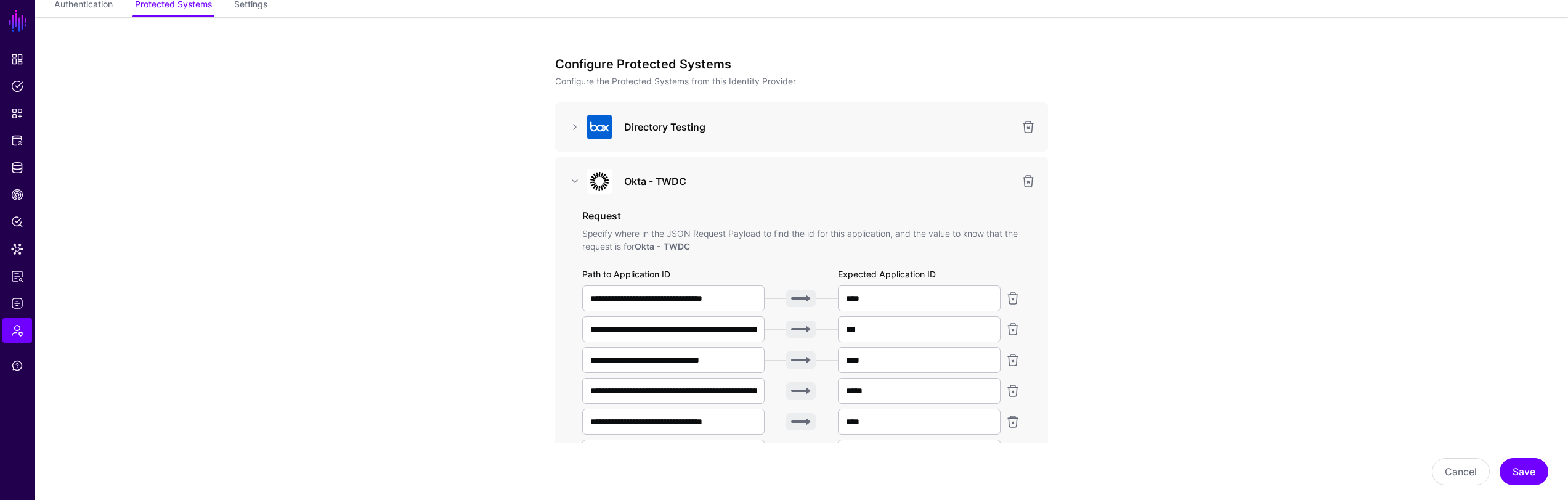
click at [1296, 296] on app-admin-providers-item-integrations "**********" at bounding box center [801, 388] width 1533 height 742
drag, startPoint x: 1270, startPoint y: 214, endPoint x: 1353, endPoint y: 189, distance: 86.7
click at [1283, 209] on app-admin-providers-item-integrations "**********" at bounding box center [801, 388] width 1533 height 742
